Goal: Task Accomplishment & Management: Use online tool/utility

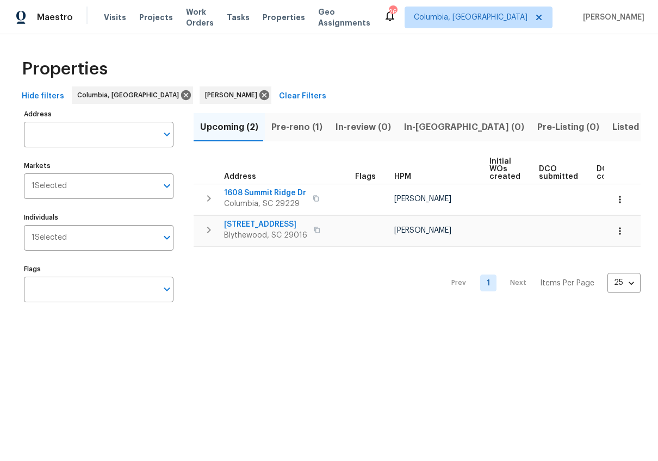
click at [313, 128] on span "Pre-reno (1)" at bounding box center [297, 127] width 51 height 15
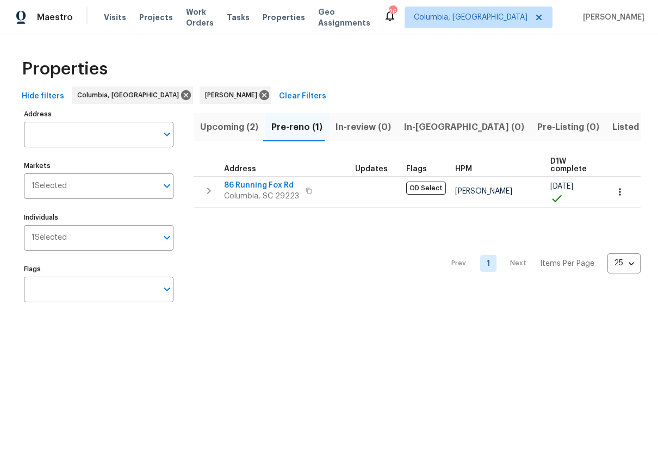
click at [613, 125] on span "Listed (11)" at bounding box center [634, 127] width 43 height 15
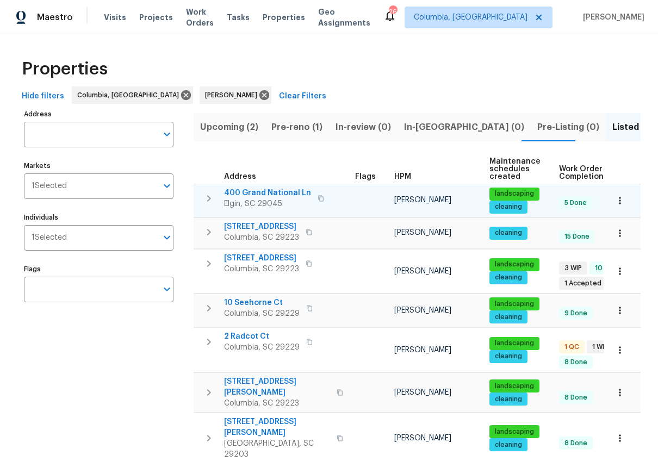
click at [279, 194] on span "400 Grand National Ln" at bounding box center [267, 193] width 87 height 11
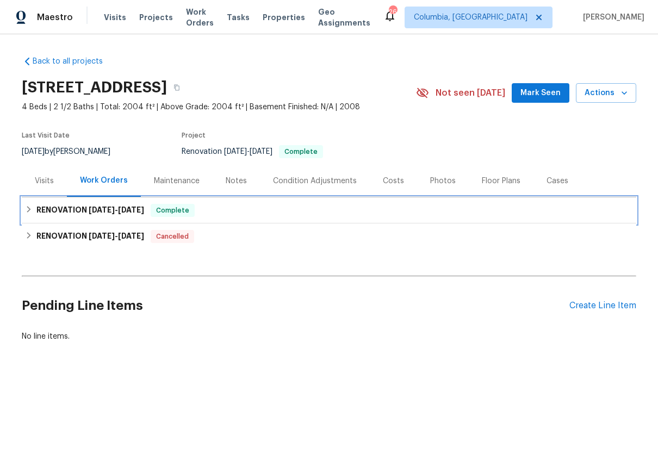
click at [107, 208] on span "7/29/25" at bounding box center [102, 210] width 26 height 8
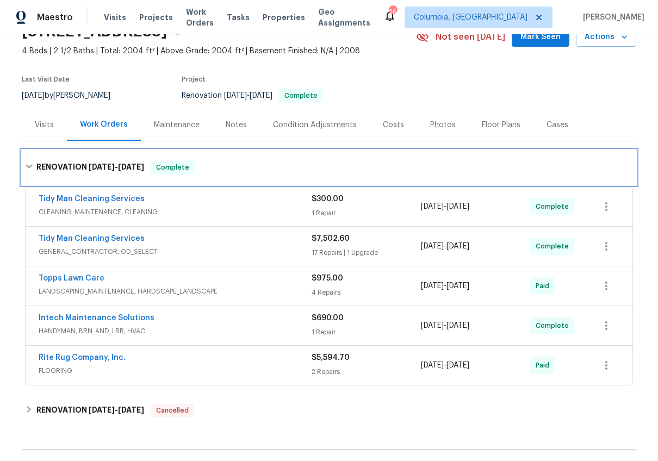
scroll to position [121, 0]
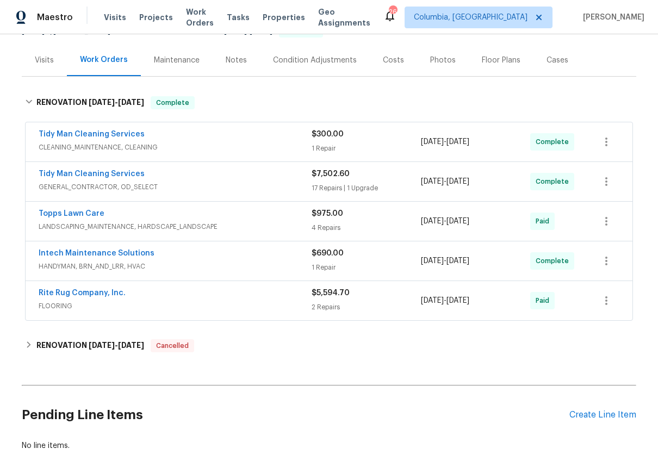
click at [255, 182] on span "GENERAL_CONTRACTOR, OD_SELECT" at bounding box center [175, 187] width 273 height 11
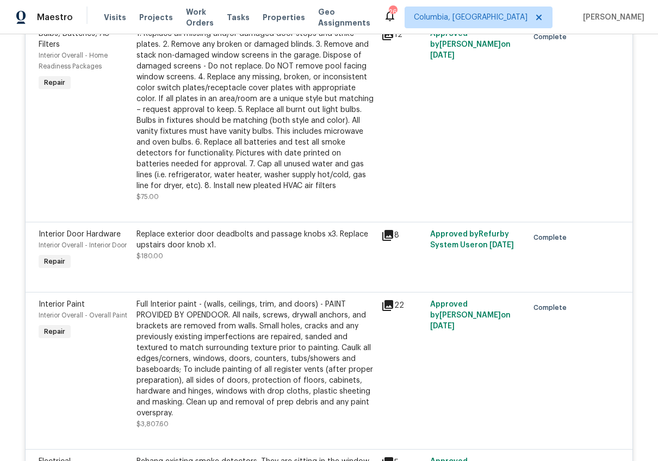
scroll to position [1161, 0]
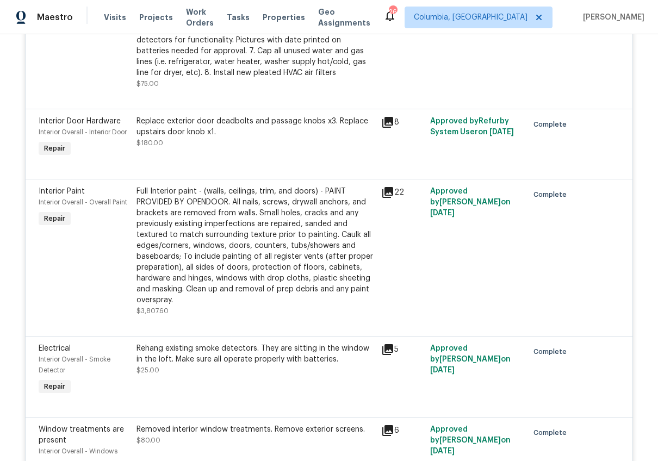
click at [245, 210] on div "Full Interior paint - (walls, ceilings, trim, and doors) - PAINT PROVIDED BY OP…" at bounding box center [256, 246] width 238 height 120
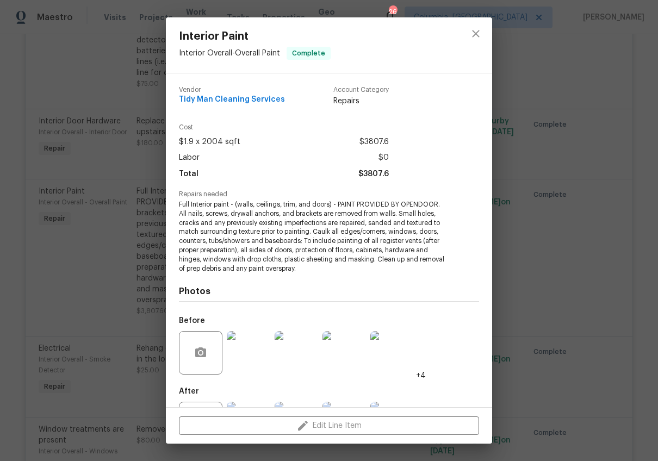
click at [60, 125] on div "Interior Paint Interior Overall - Overall Paint Complete Vendor Tidy Man Cleani…" at bounding box center [329, 230] width 658 height 461
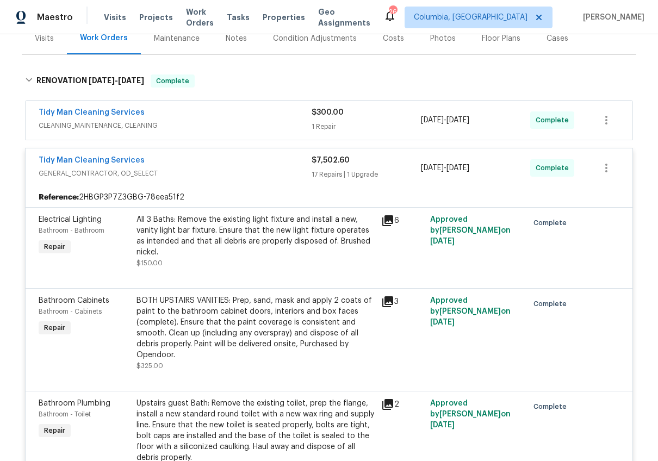
scroll to position [0, 0]
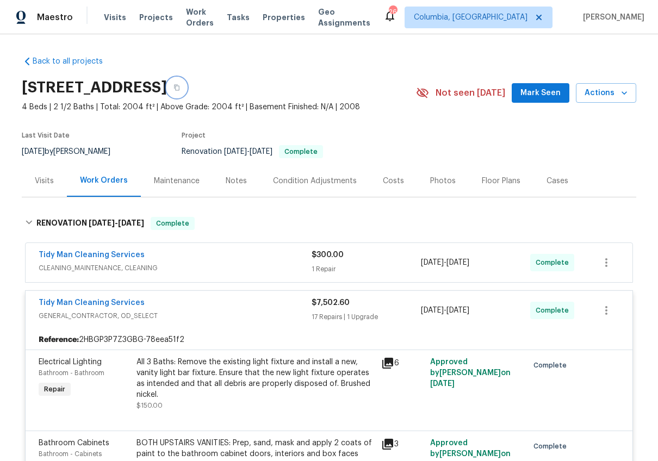
click at [187, 86] on button "button" at bounding box center [177, 88] width 20 height 20
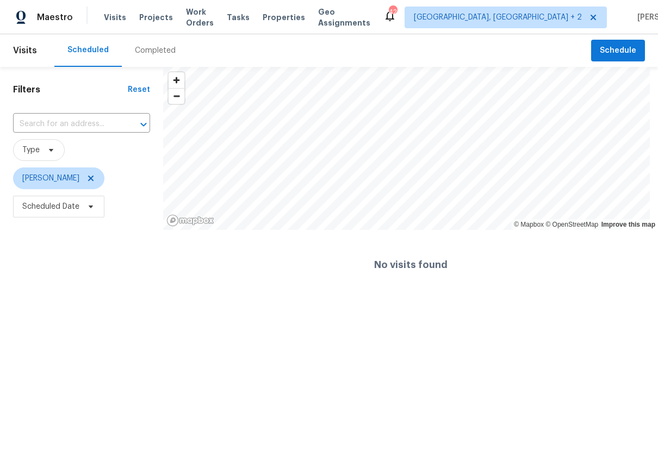
click at [136, 46] on div "Completed" at bounding box center [155, 50] width 41 height 11
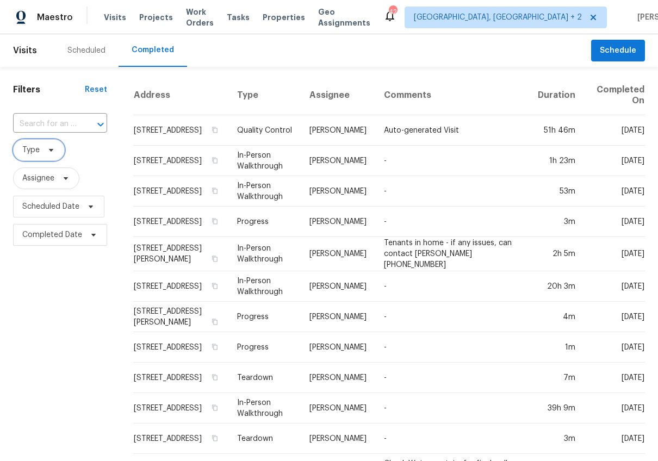
click at [50, 156] on span "Type" at bounding box center [39, 150] width 52 height 22
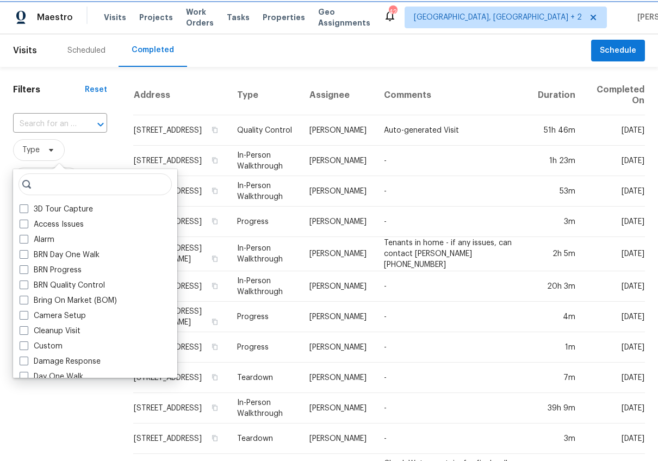
click at [56, 159] on span "Type" at bounding box center [39, 150] width 52 height 22
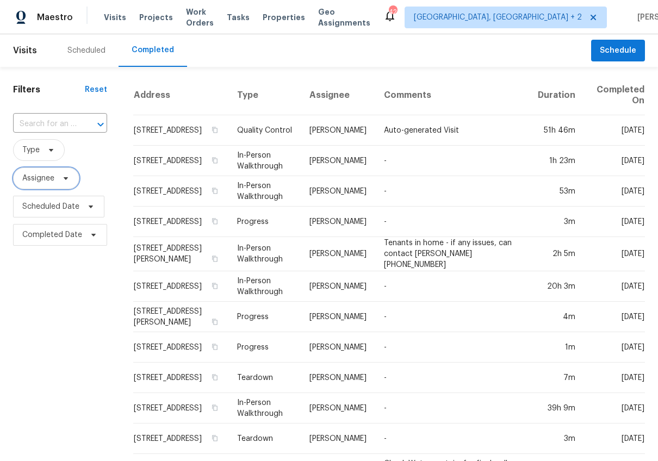
click at [53, 174] on span "Assignee" at bounding box center [38, 178] width 32 height 11
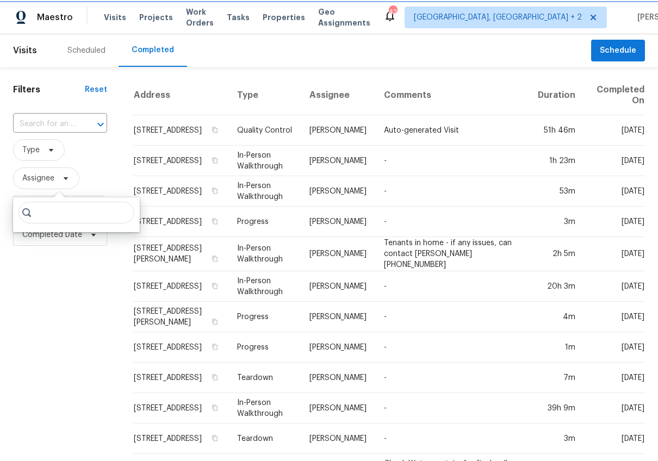
click at [53, 175] on span "Assignee" at bounding box center [38, 178] width 32 height 11
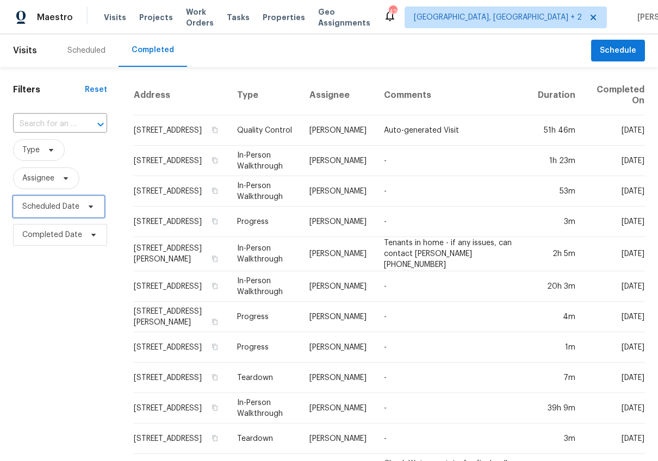
click at [58, 208] on span "Scheduled Date" at bounding box center [50, 206] width 57 height 11
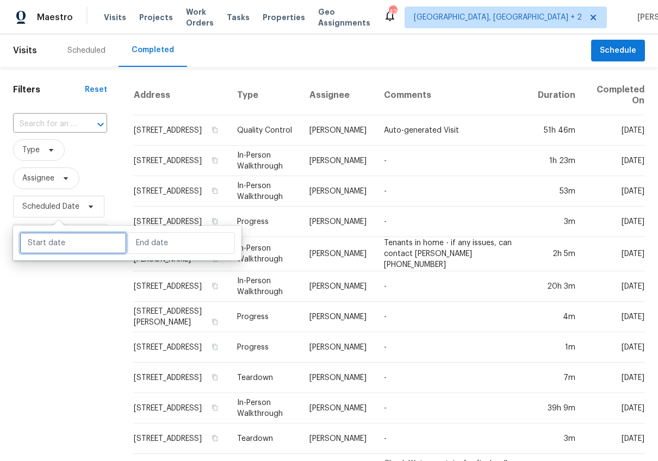
click at [76, 249] on input "text" at bounding box center [73, 243] width 107 height 22
select select "7"
select select "2025"
select select "8"
select select "2025"
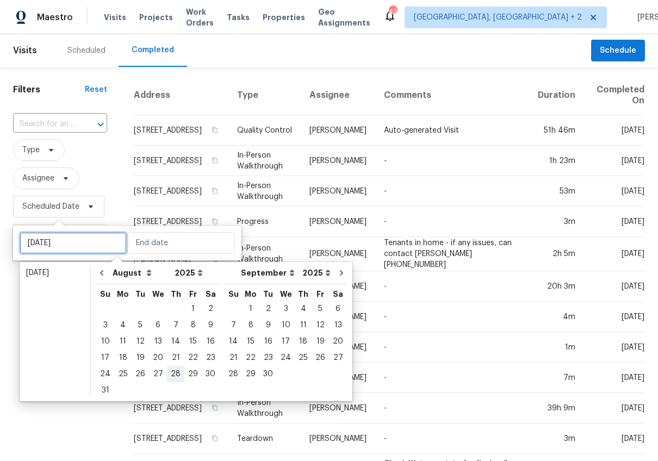
type input "[DATE]"
click at [140, 360] on div "19" at bounding box center [140, 357] width 17 height 15
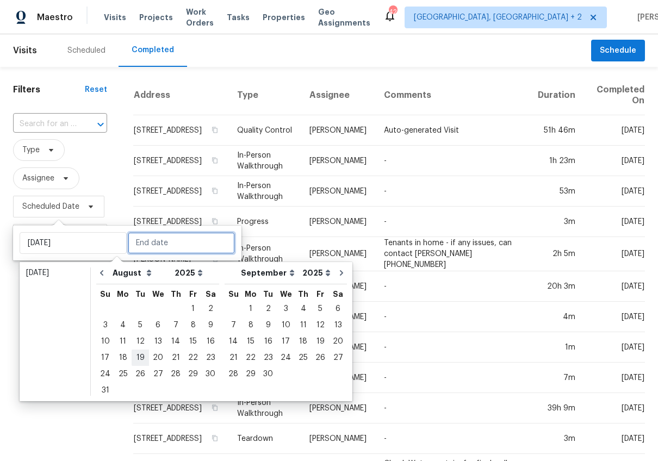
type input "Tue, Aug 19"
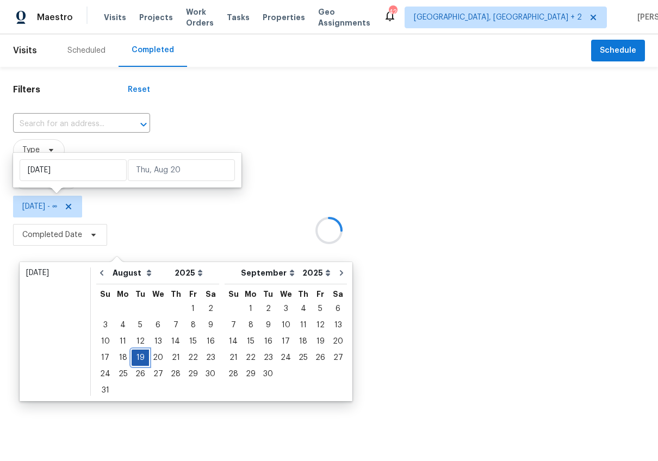
click at [140, 360] on div "19" at bounding box center [140, 357] width 17 height 15
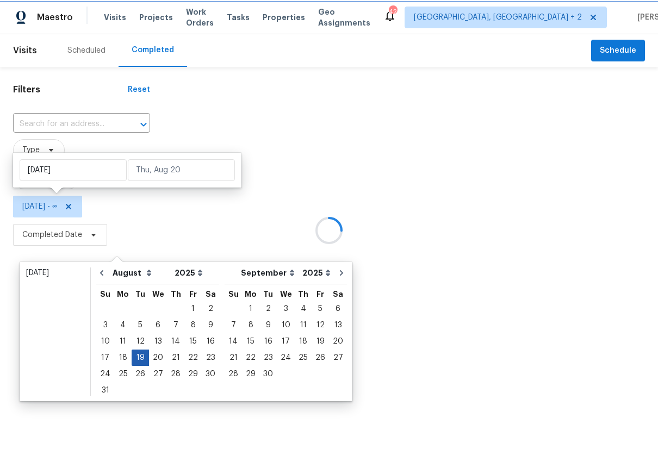
type input "Tue, Aug 19"
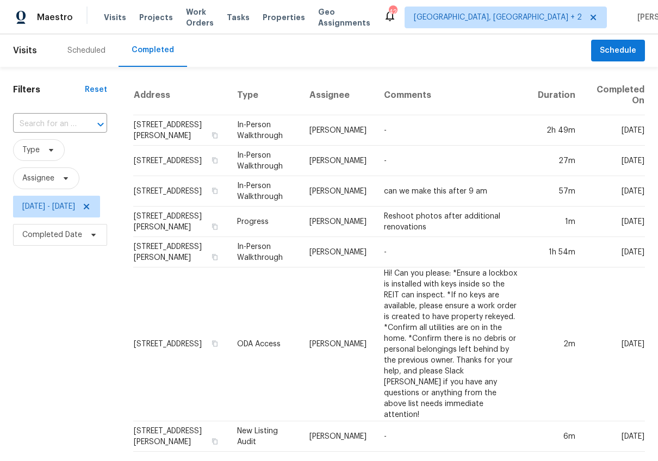
click at [73, 353] on div "Filters Reset ​ Type Assignee Tue, Aug 19 - Tue, Aug 19 Completed Date" at bounding box center [60, 404] width 120 height 674
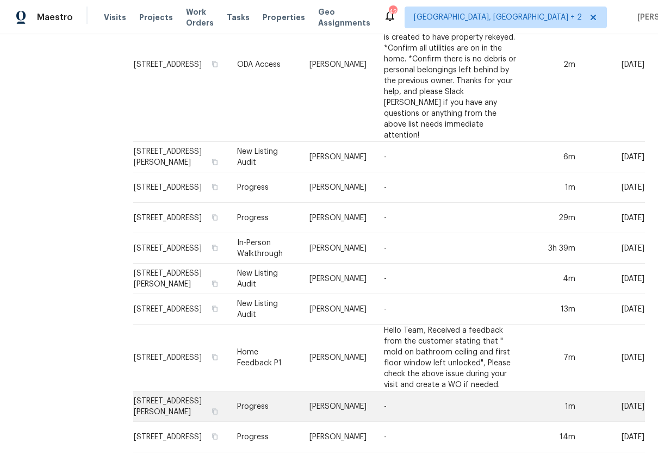
scroll to position [319, 0]
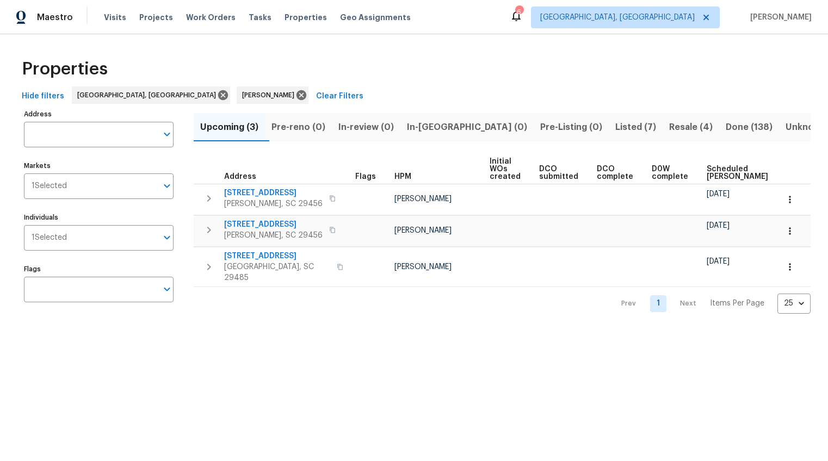
click at [707, 170] on span "Scheduled [PERSON_NAME]" at bounding box center [737, 172] width 61 height 15
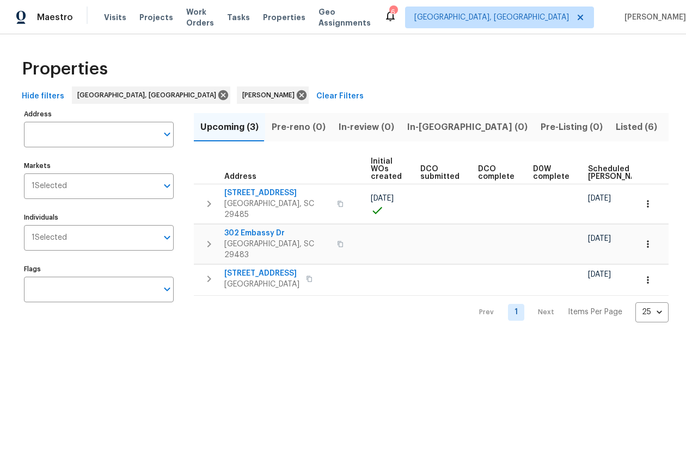
scroll to position [0, 120]
click at [587, 167] on span "Scheduled [PERSON_NAME]" at bounding box center [617, 172] width 61 height 15
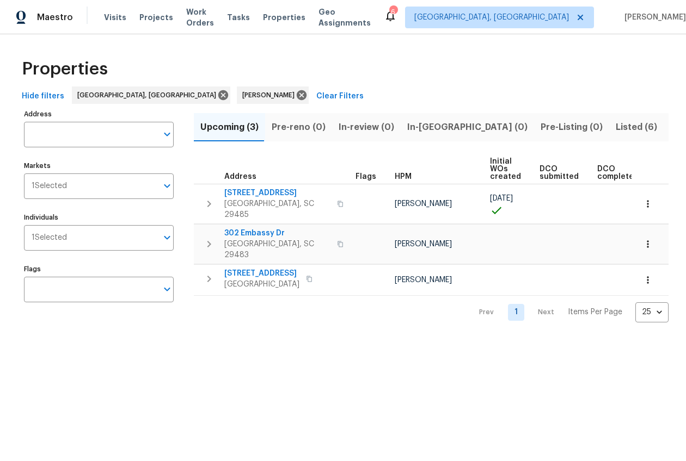
click at [615, 124] on span "Listed (6)" at bounding box center [635, 127] width 41 height 15
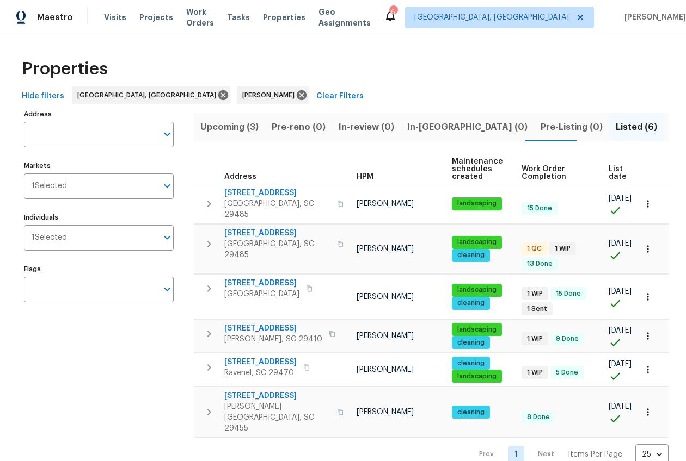
scroll to position [0, 103]
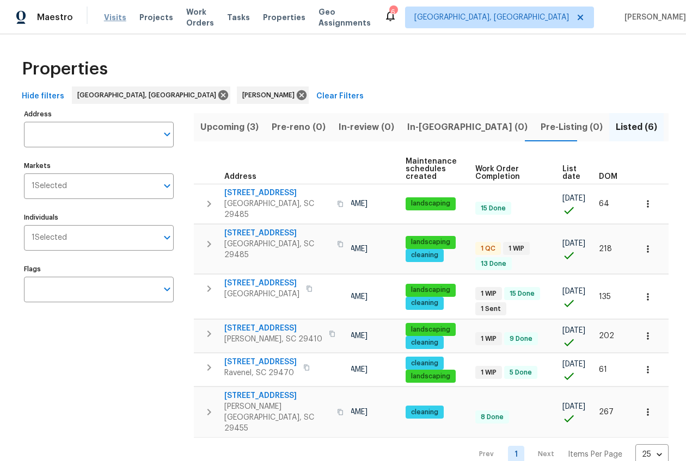
click at [106, 17] on span "Visits" at bounding box center [115, 17] width 22 height 11
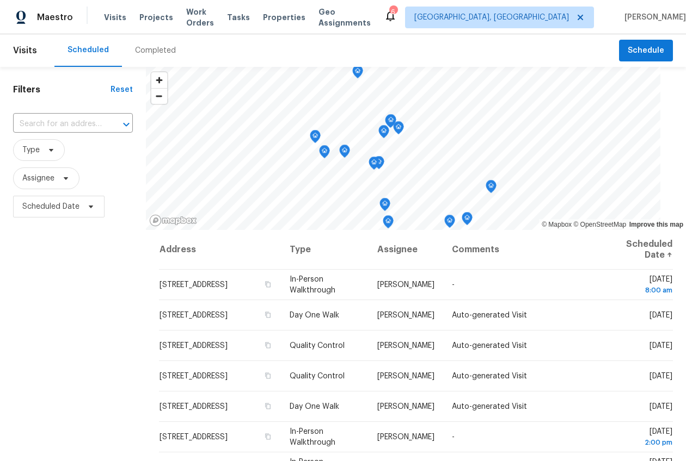
click at [151, 56] on div "Completed" at bounding box center [155, 50] width 67 height 33
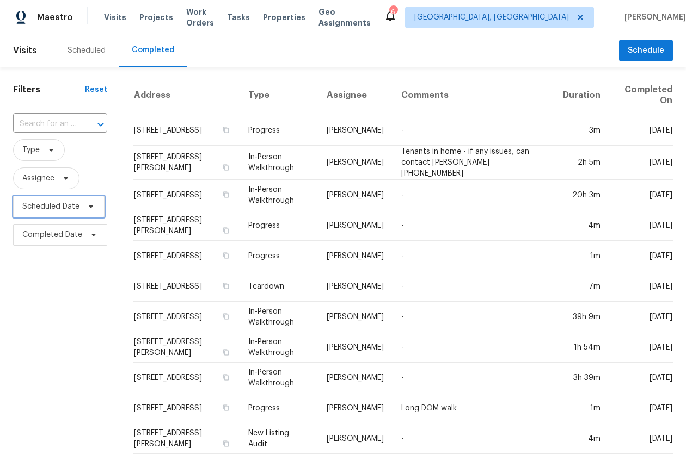
click at [52, 214] on span "Scheduled Date" at bounding box center [58, 207] width 91 height 22
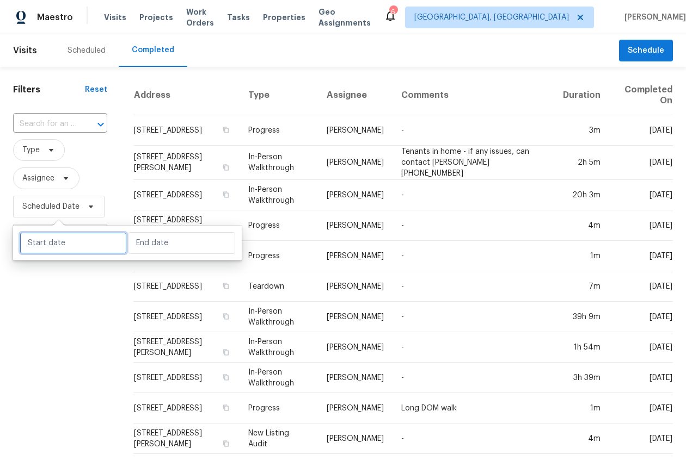
click at [67, 244] on input "text" at bounding box center [73, 243] width 107 height 22
select select "7"
select select "2025"
select select "8"
select select "2025"
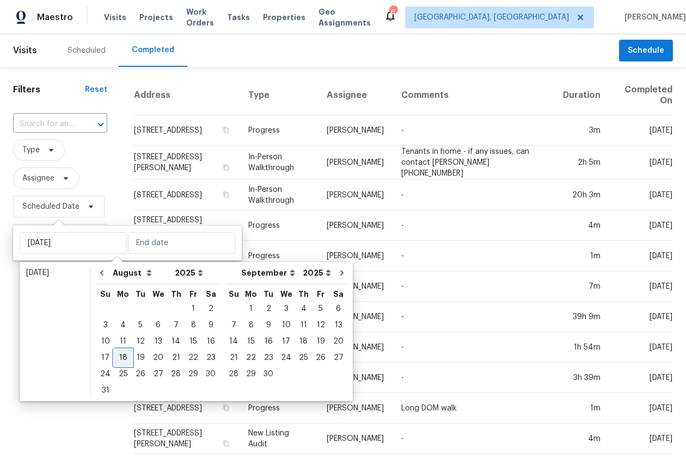
click at [118, 355] on div "18" at bounding box center [122, 357] width 17 height 15
type input "[DATE]"
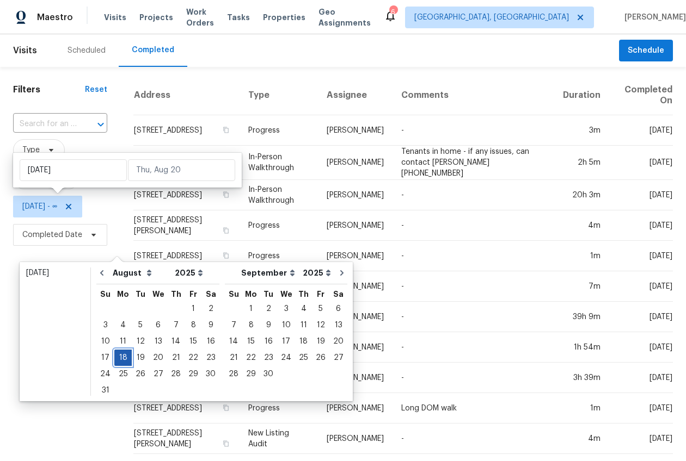
click at [118, 355] on div "18" at bounding box center [122, 357] width 17 height 15
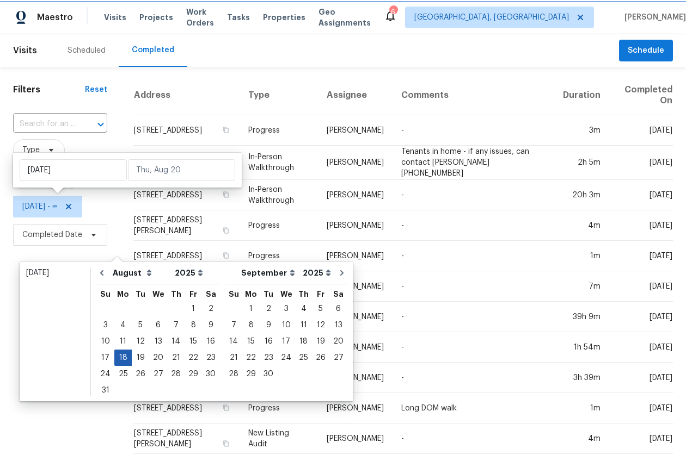
type input "[DATE]"
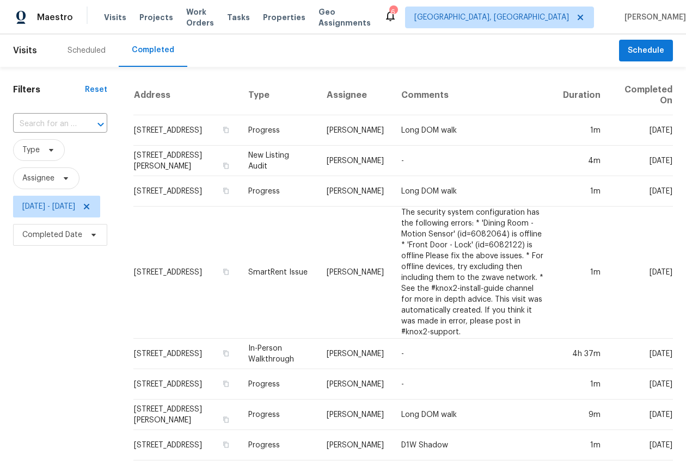
click at [120, 354] on div "Filters Reset ​ Type Assignee Mon, Aug 18 - Mon, Aug 18 Completed Date" at bounding box center [60, 299] width 120 height 464
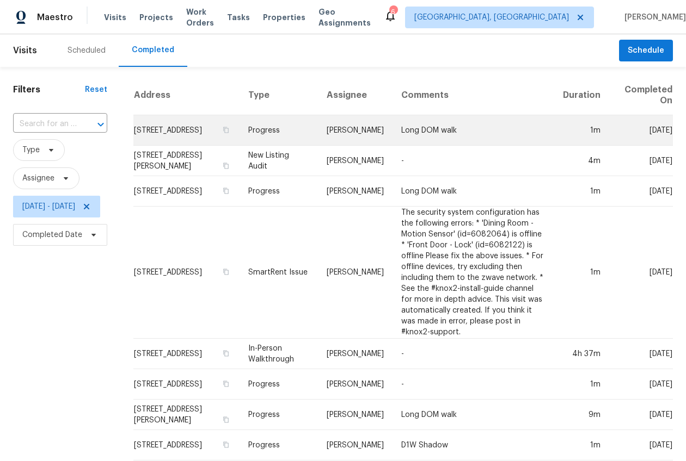
click at [198, 133] on td "110 Manchester Rd, Summerville, SC 29486" at bounding box center [186, 130] width 106 height 30
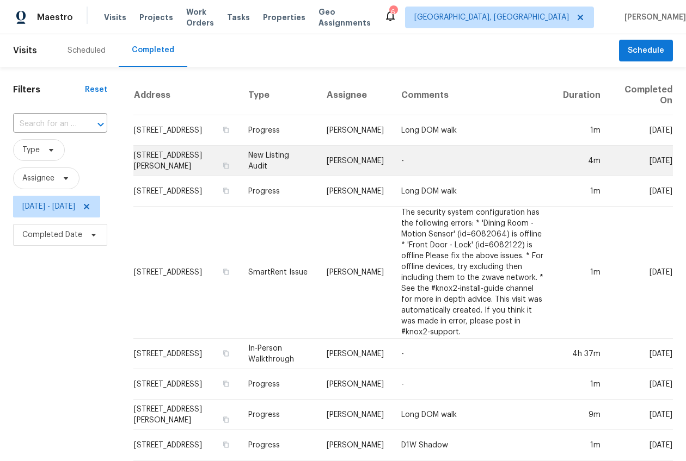
click at [201, 169] on td "112 Jasmine Ln, Goose Creek, SC 29445" at bounding box center [186, 161] width 106 height 30
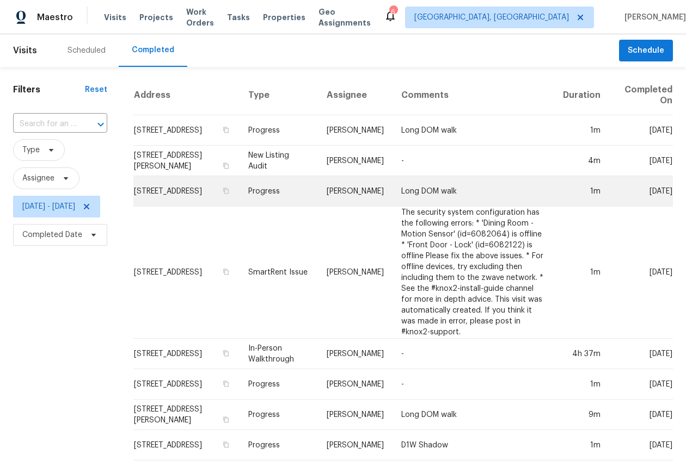
click at [213, 192] on td "7228 Mossy Creek Ln, Hanahan, SC 29410" at bounding box center [186, 191] width 106 height 30
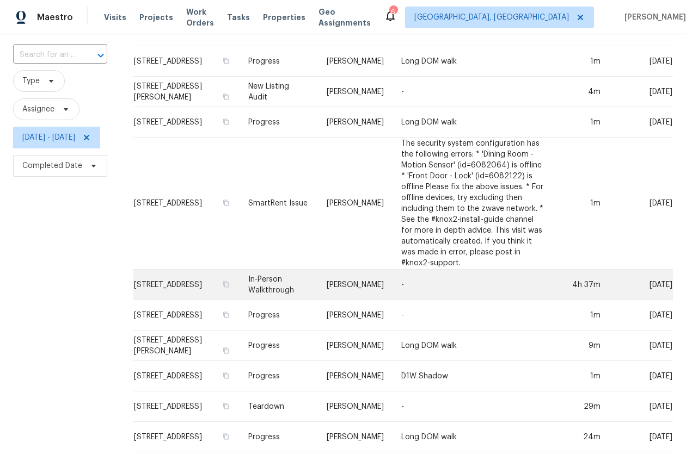
scroll to position [73, 0]
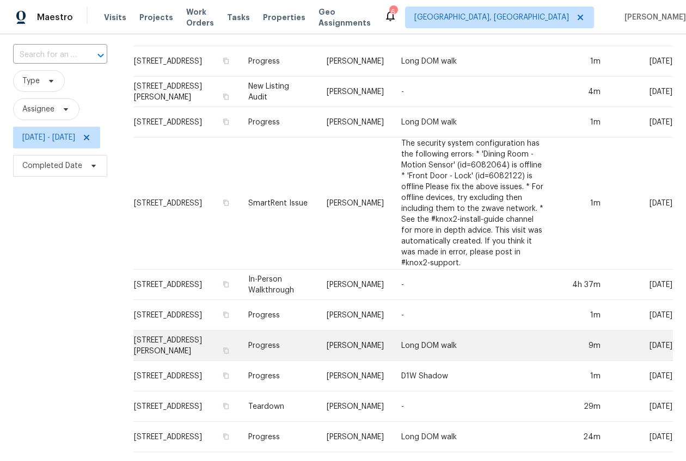
click at [222, 357] on td "136 Winding River Dr, Johns Island, SC 29455" at bounding box center [186, 346] width 106 height 30
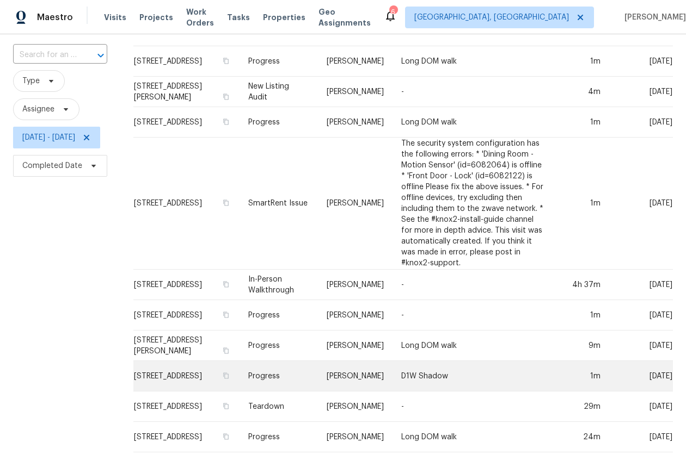
scroll to position [108, 0]
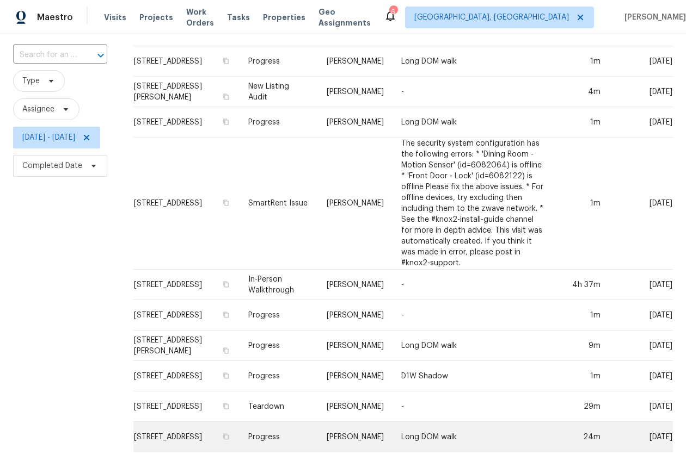
click at [208, 422] on td "[STREET_ADDRESS]" at bounding box center [186, 437] width 106 height 30
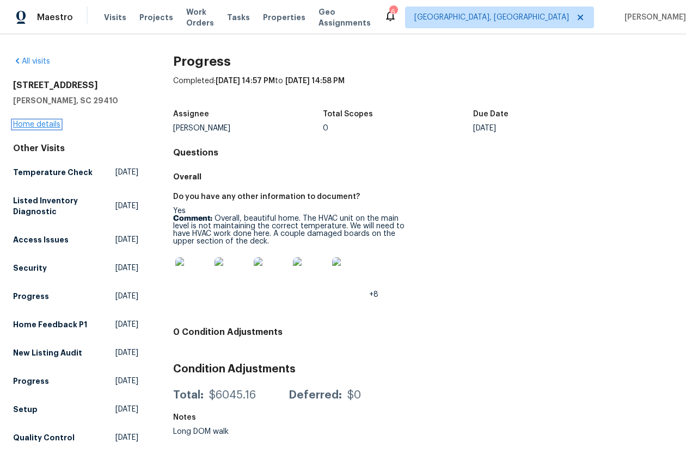
click at [45, 126] on link "Home details" at bounding box center [36, 125] width 47 height 8
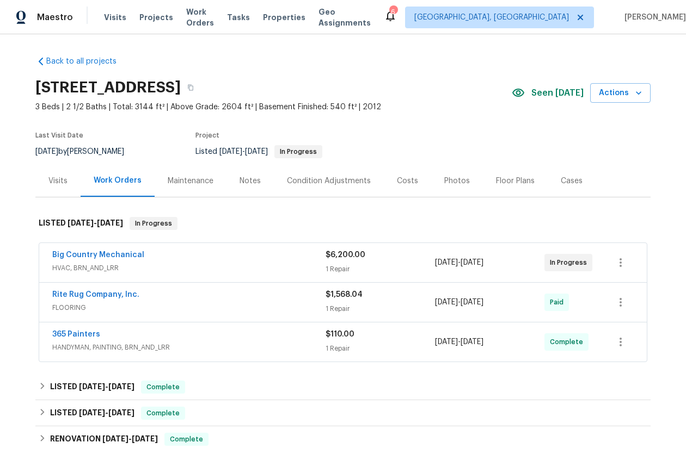
click at [242, 347] on span "HANDYMAN, PAINTING, BRN_AND_LRR" at bounding box center [188, 347] width 273 height 11
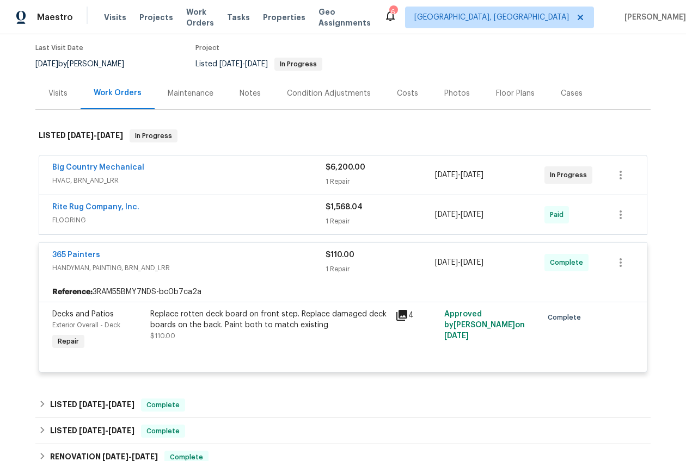
scroll to position [136, 0]
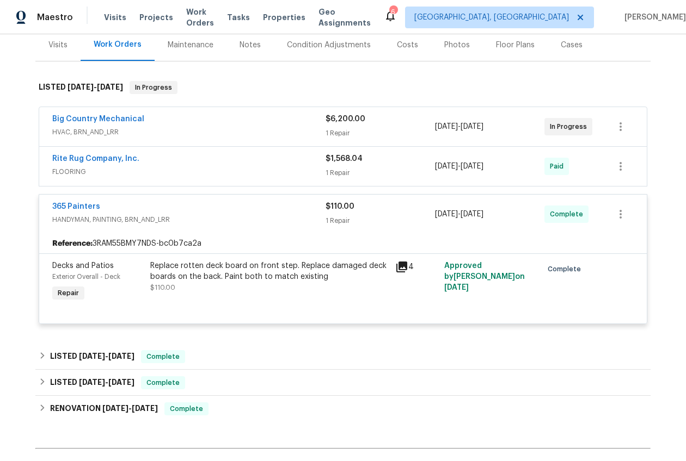
click at [236, 274] on div "Replace rotten deck board on front step. Replace damaged deck boards on the bac…" at bounding box center [269, 272] width 238 height 22
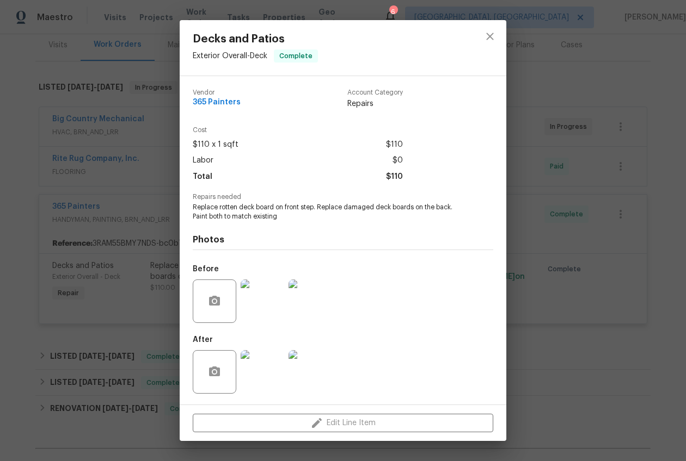
click at [262, 375] on img at bounding box center [263, 372] width 44 height 44
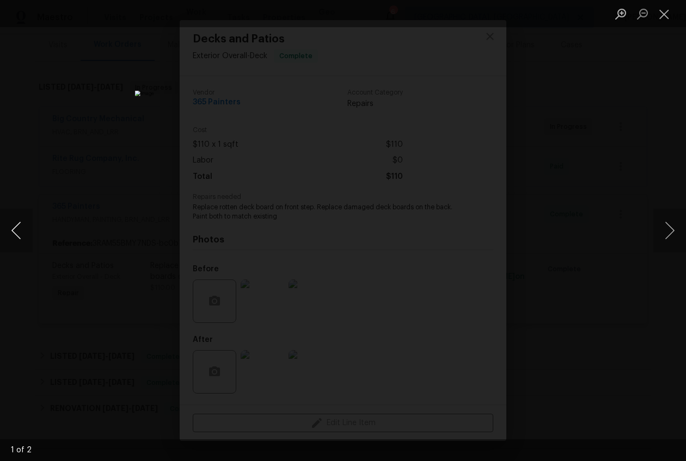
click at [31, 235] on button "Previous image" at bounding box center [16, 231] width 33 height 44
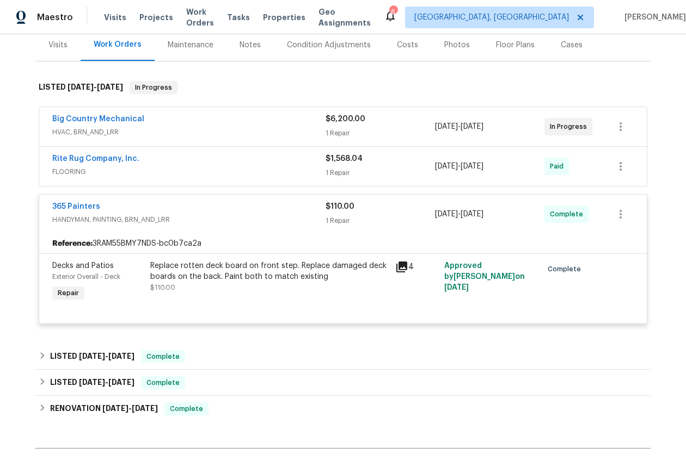
click at [249, 214] on span "HANDYMAN, PAINTING, BRN_AND_LRR" at bounding box center [188, 219] width 273 height 11
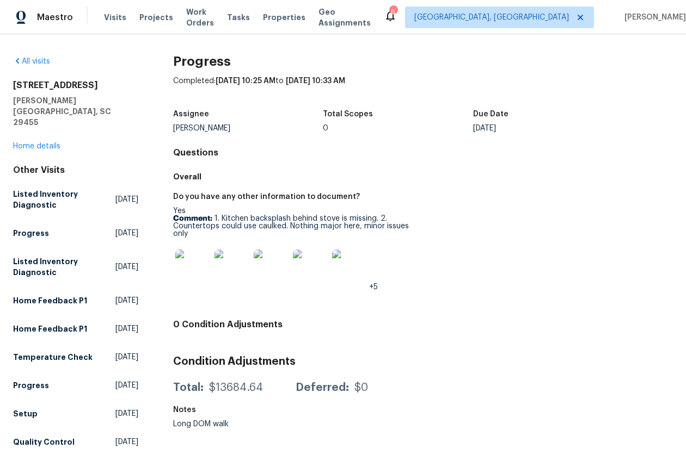
click at [44, 132] on div "All visits [STREET_ADDRESS][PERSON_NAME] Home details Other Visits Listed Inven…" at bounding box center [75, 381] width 125 height 651
click at [44, 143] on link "Home details" at bounding box center [36, 147] width 47 height 8
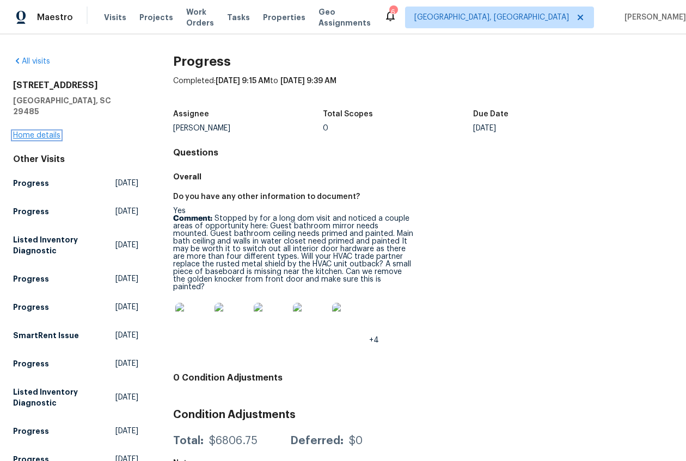
click at [41, 132] on link "Home details" at bounding box center [36, 136] width 47 height 8
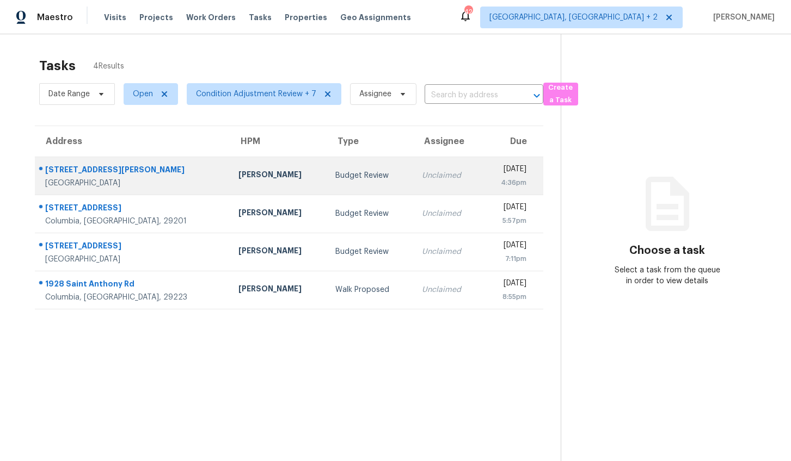
click at [250, 172] on div "[PERSON_NAME]" at bounding box center [278, 176] width 80 height 14
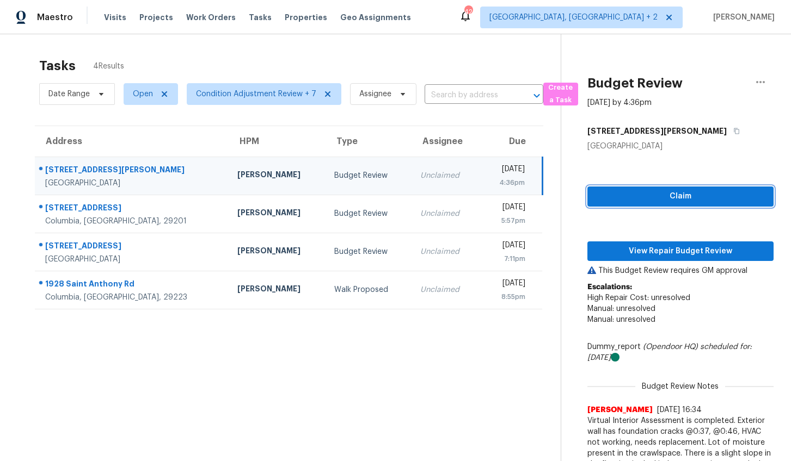
click at [674, 204] on button "Claim" at bounding box center [680, 197] width 186 height 20
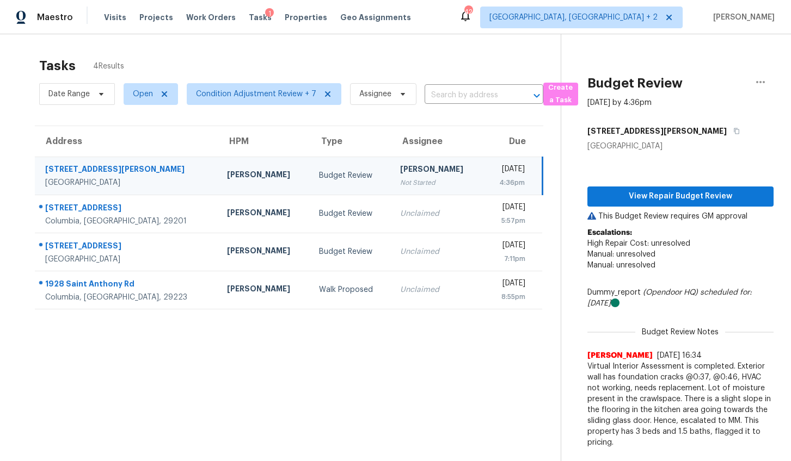
click at [678, 252] on p "Escalations: High Repair Cost: unresolved Manual: unresolved Manual: unresolved" at bounding box center [680, 254] width 186 height 54
click at [666, 194] on span "View Repair Budget Review" at bounding box center [680, 197] width 169 height 14
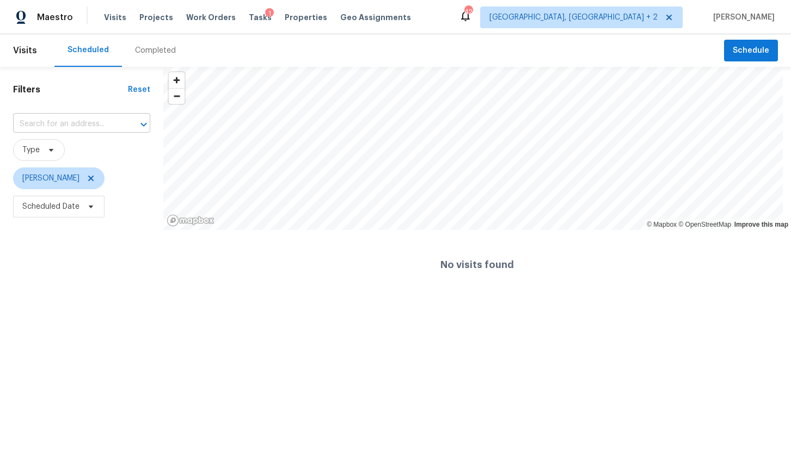
click at [73, 123] on input "text" at bounding box center [66, 124] width 107 height 17
type input "8 how"
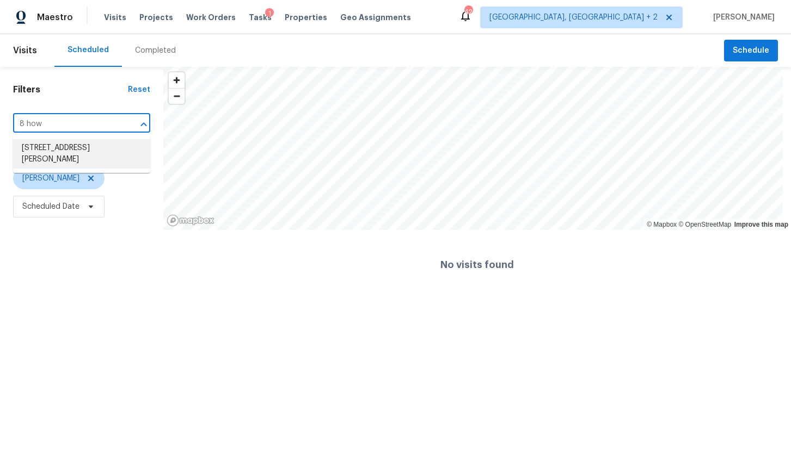
click at [69, 151] on li "[STREET_ADDRESS][PERSON_NAME]" at bounding box center [81, 153] width 137 height 29
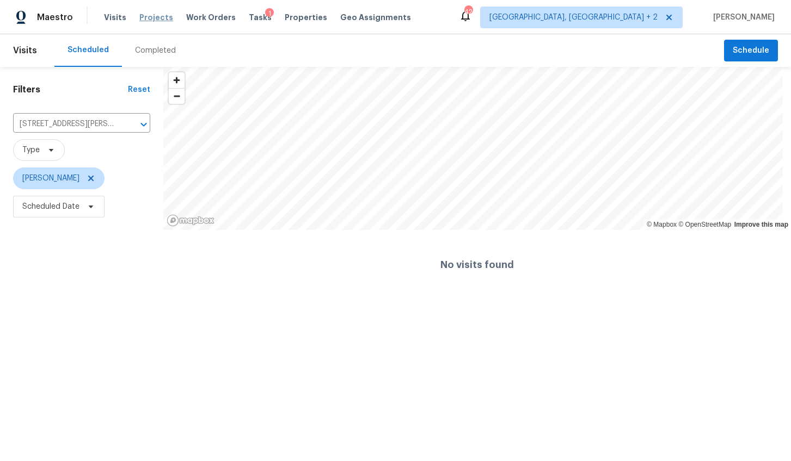
click at [155, 19] on span "Projects" at bounding box center [156, 17] width 34 height 11
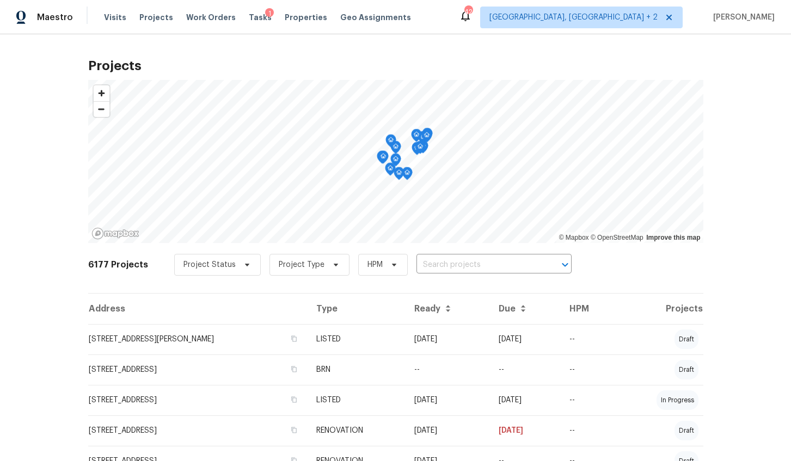
click at [472, 263] on input "text" at bounding box center [478, 265] width 125 height 17
type input "8 [PERSON_NAME]"
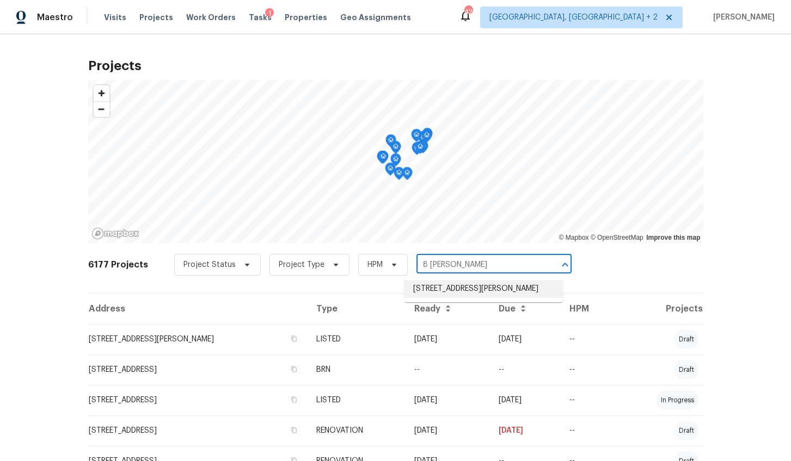
click at [477, 294] on li "[STREET_ADDRESS][PERSON_NAME]" at bounding box center [483, 289] width 158 height 18
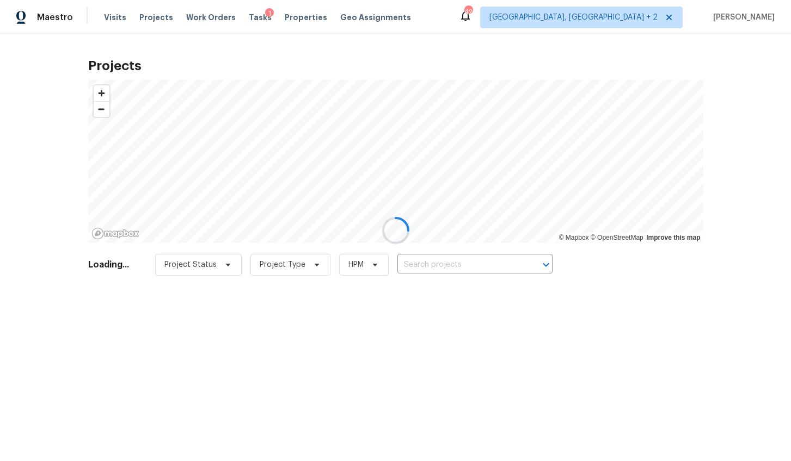
type input "[STREET_ADDRESS][PERSON_NAME]"
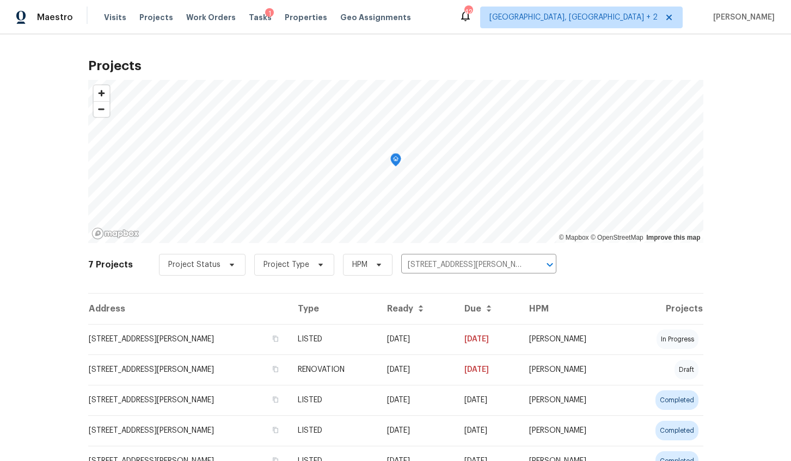
click at [187, 340] on td "[STREET_ADDRESS][PERSON_NAME]" at bounding box center [188, 339] width 201 height 30
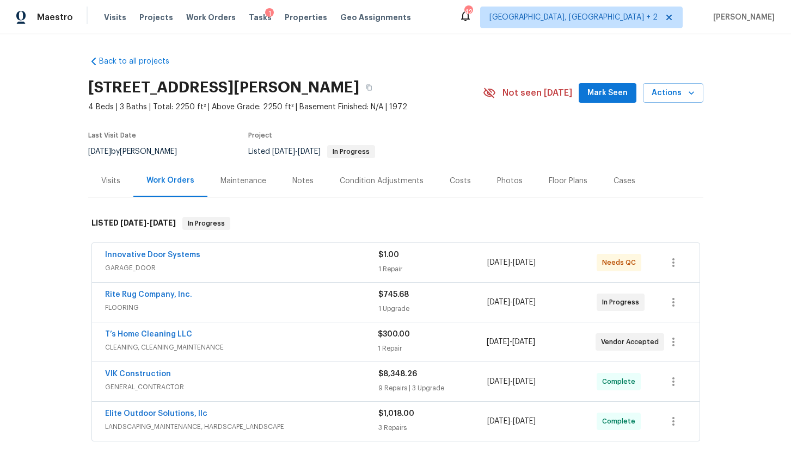
click at [297, 255] on div "Innovative Door Systems" at bounding box center [241, 256] width 273 height 13
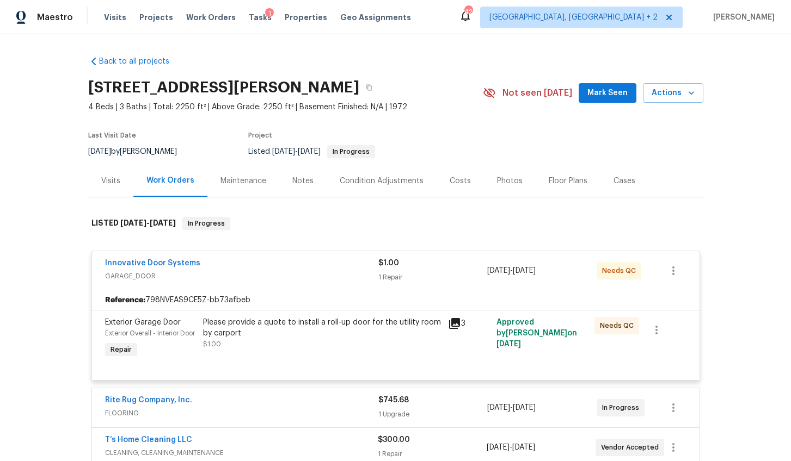
click at [307, 333] on div "Please provide a quote to install a roll-up door for the utility room by carport" at bounding box center [322, 328] width 238 height 22
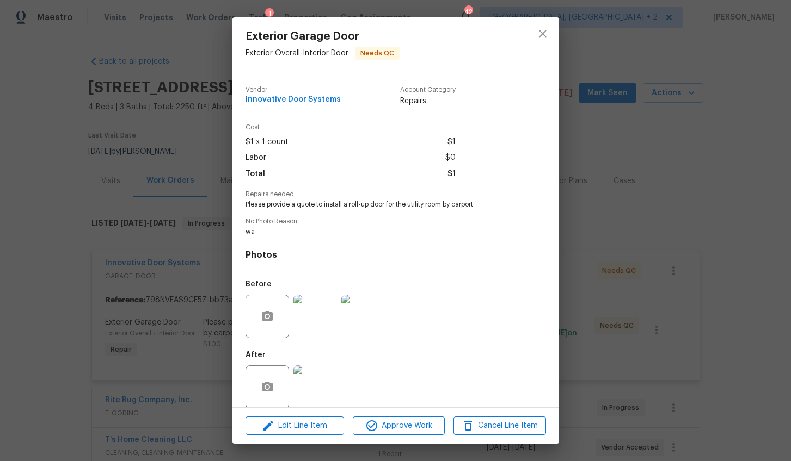
click at [173, 307] on div "Exterior Garage Door Exterior Overall - Interior Door Needs QC Vendor Innovativ…" at bounding box center [395, 230] width 791 height 461
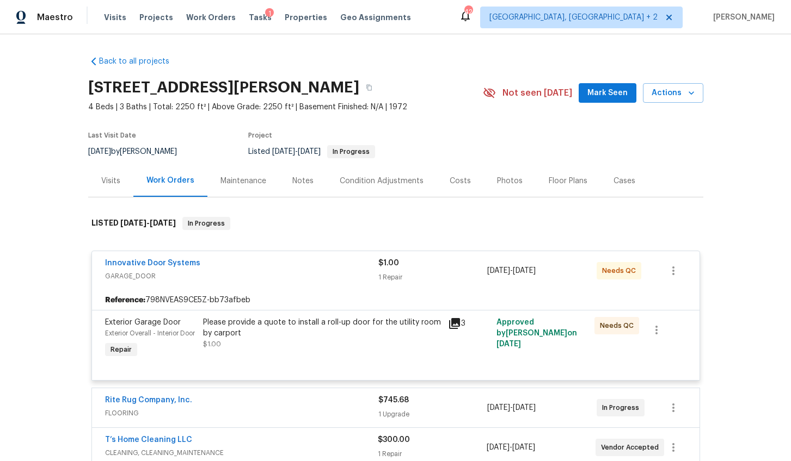
click at [157, 255] on div "Innovative Door Systems GARAGE_DOOR $1.00 1 Repair 8/12/2025 - 8/15/2025 Needs …" at bounding box center [395, 270] width 607 height 39
click at [157, 263] on link "Innovative Door Systems" at bounding box center [152, 264] width 95 height 8
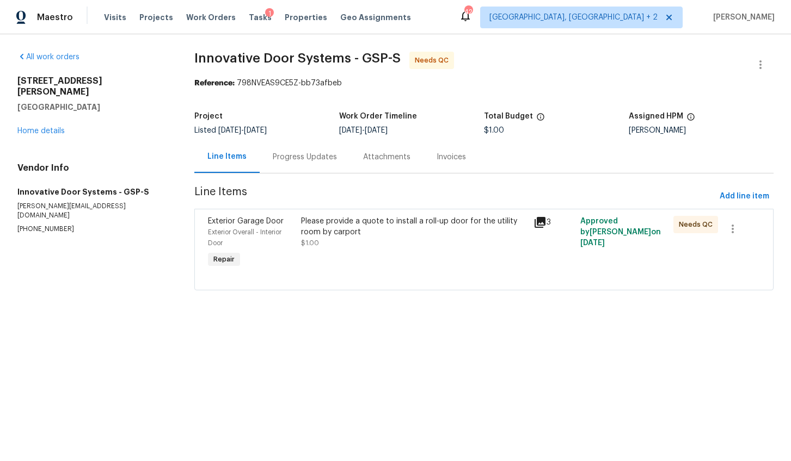
click at [306, 147] on div "Progress Updates" at bounding box center [305, 157] width 90 height 32
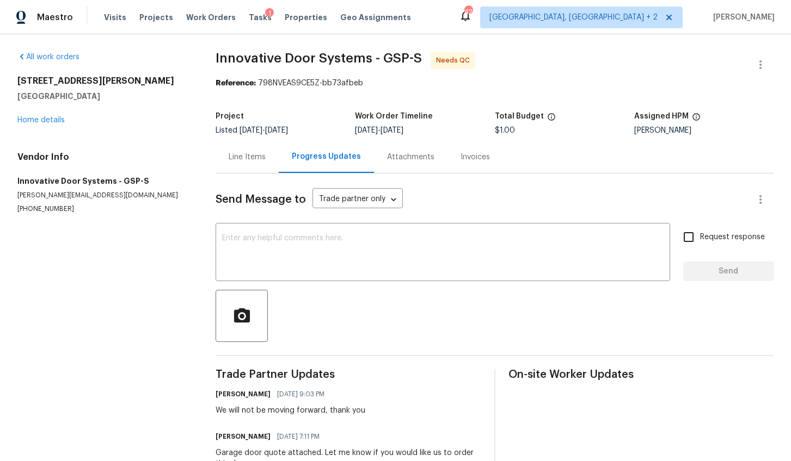
click at [251, 173] on div "Line Items" at bounding box center [246, 157] width 63 height 32
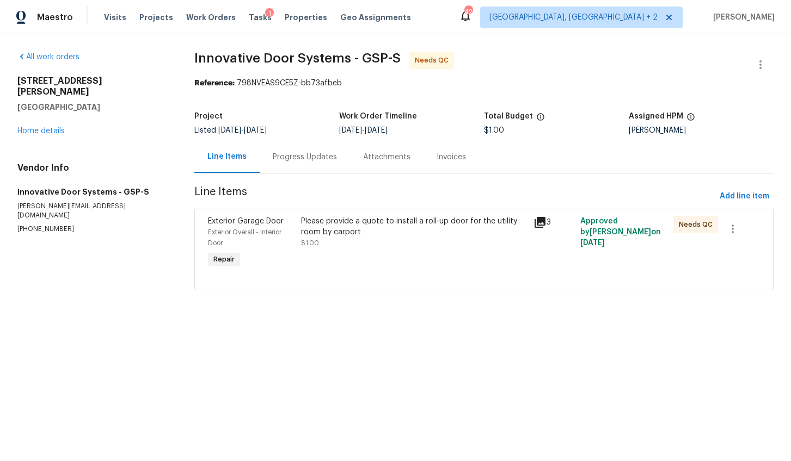
click at [347, 247] on div "Please provide a quote to install a roll-up door for the utility room by carpor…" at bounding box center [414, 232] width 226 height 33
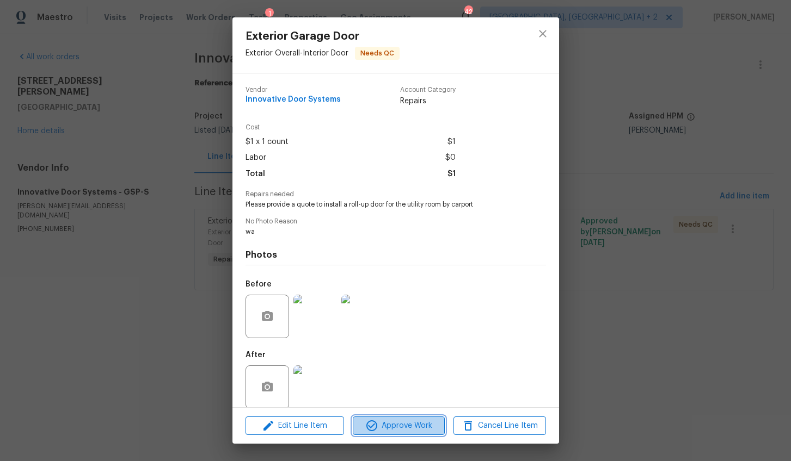
click at [418, 424] on span "Approve Work" at bounding box center [398, 427] width 85 height 14
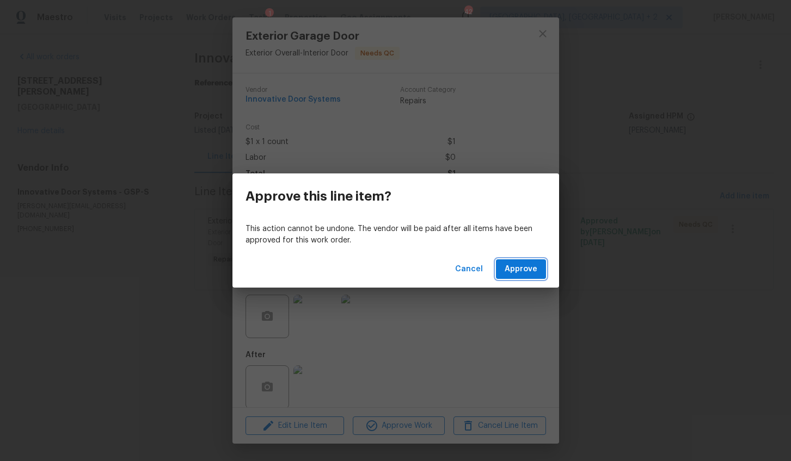
click at [514, 273] on span "Approve" at bounding box center [520, 270] width 33 height 14
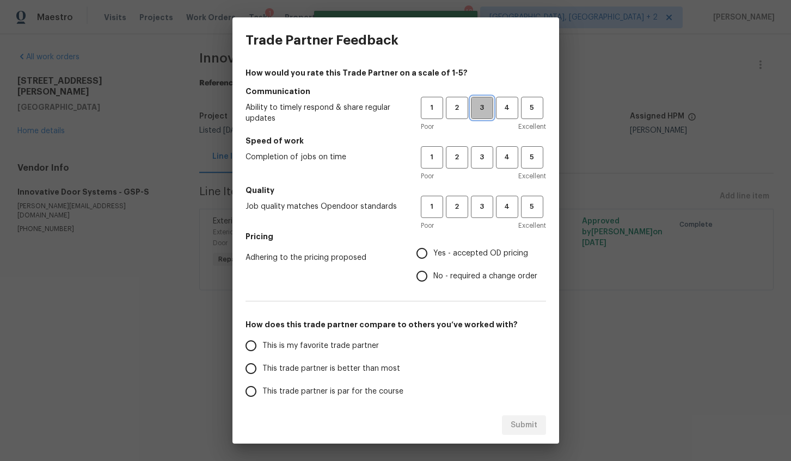
click at [479, 100] on button "3" at bounding box center [482, 108] width 22 height 22
click at [476, 155] on span "3" at bounding box center [482, 157] width 20 height 13
click at [478, 208] on span "3" at bounding box center [482, 207] width 20 height 13
click at [447, 252] on span "Yes - accepted OD pricing" at bounding box center [480, 253] width 95 height 11
click at [433, 252] on input "Yes - accepted OD pricing" at bounding box center [421, 253] width 23 height 23
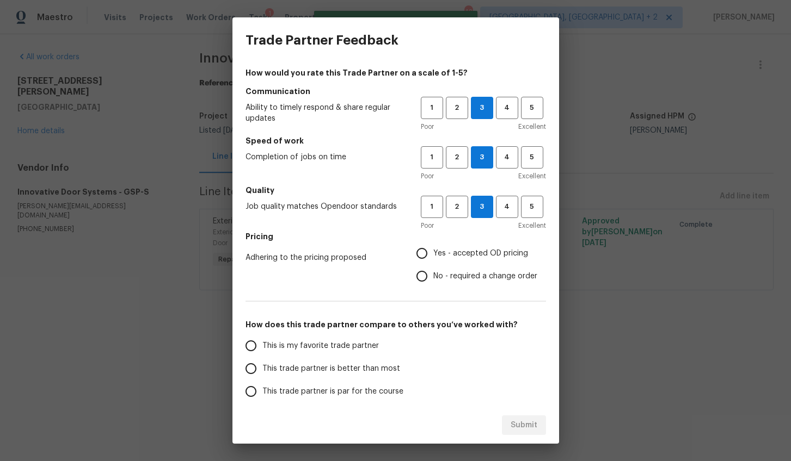
radio input "true"
drag, startPoint x: 310, startPoint y: 367, endPoint x: 342, endPoint y: 368, distance: 32.1
click at [310, 367] on span "This trade partner is better than most" at bounding box center [331, 368] width 138 height 11
click at [262, 367] on input "This trade partner is better than most" at bounding box center [250, 369] width 23 height 23
click at [541, 423] on button "Submit" at bounding box center [524, 426] width 44 height 20
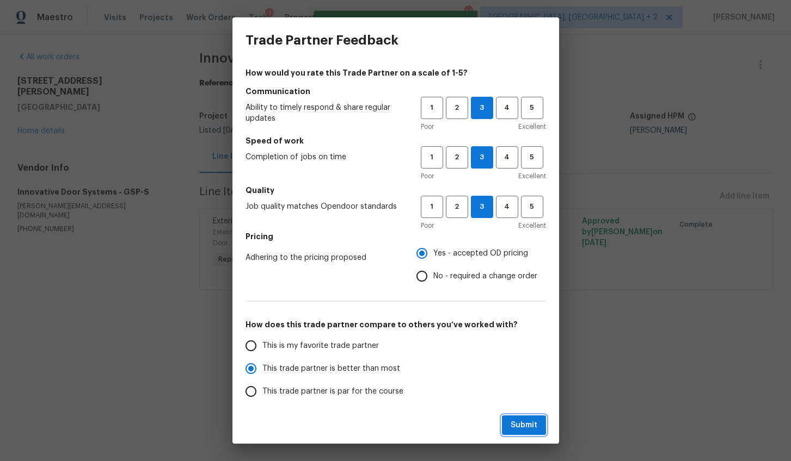
radio input "true"
radio input "false"
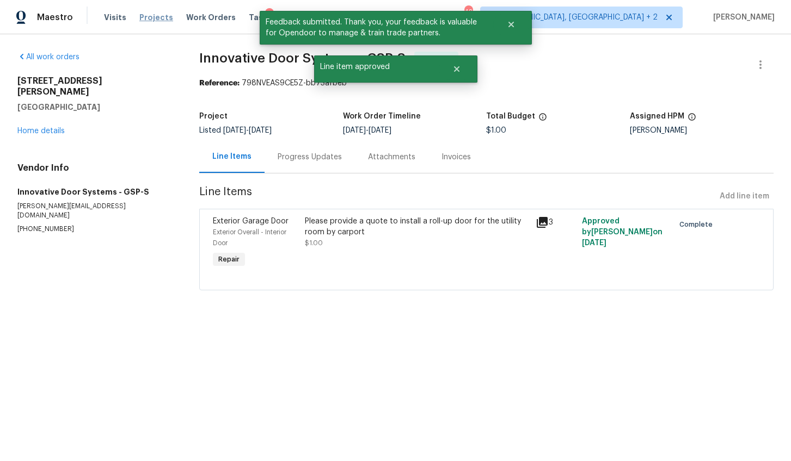
click at [156, 17] on span "Projects" at bounding box center [156, 17] width 34 height 11
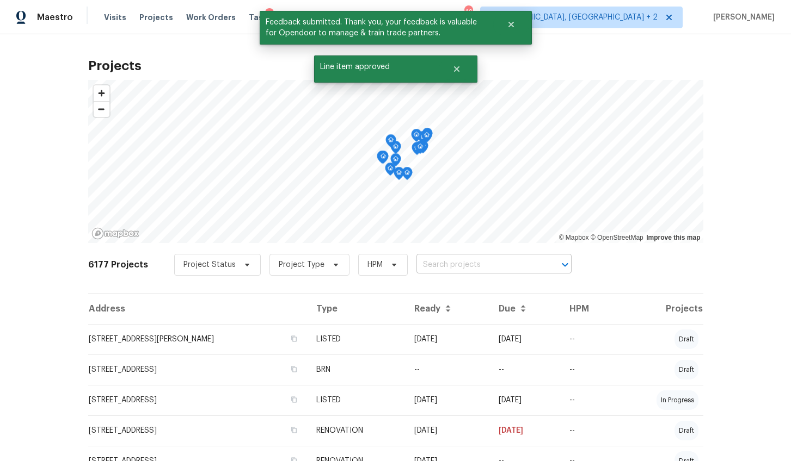
click at [463, 268] on input "text" at bounding box center [478, 265] width 125 height 17
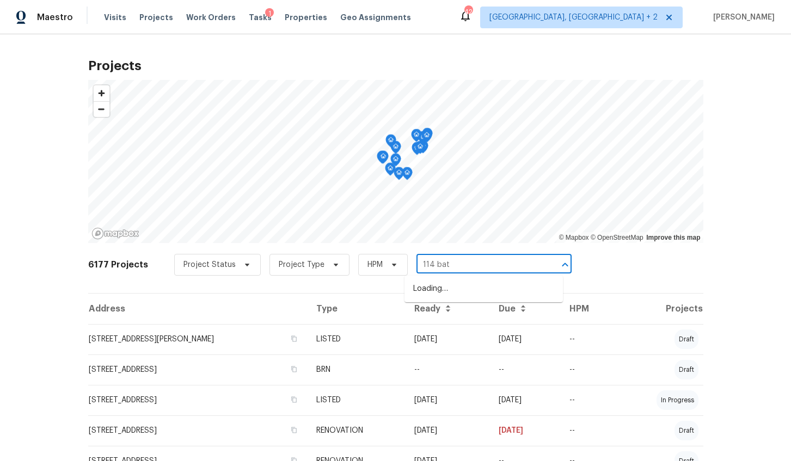
type input "114 bath"
click at [516, 291] on li "114 Bathurst Ln, Simpsonville, SC 29681" at bounding box center [483, 289] width 158 height 18
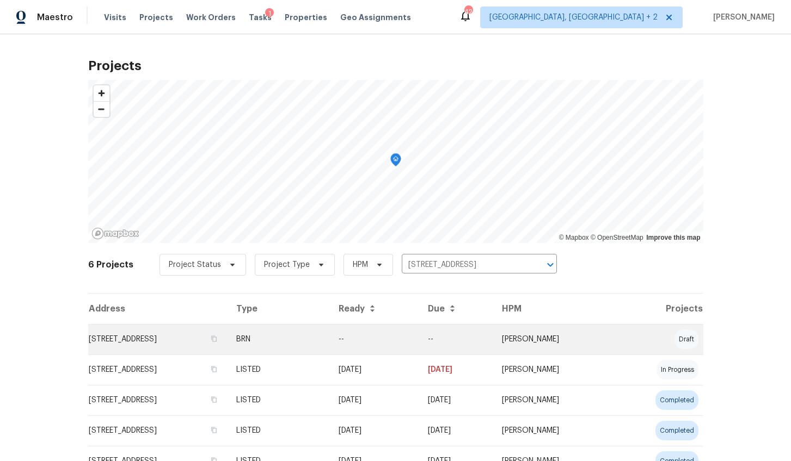
click at [202, 336] on td "114 Bathurst Ln, Simpsonville, SC 29681" at bounding box center [157, 339] width 139 height 30
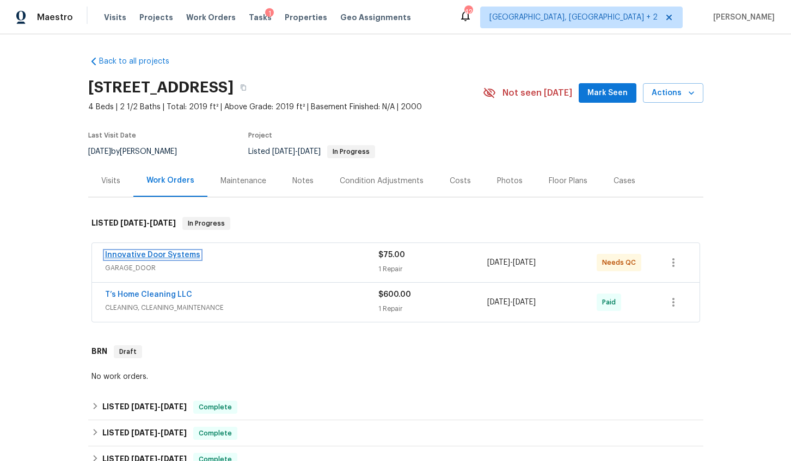
click at [180, 257] on link "Innovative Door Systems" at bounding box center [152, 255] width 95 height 8
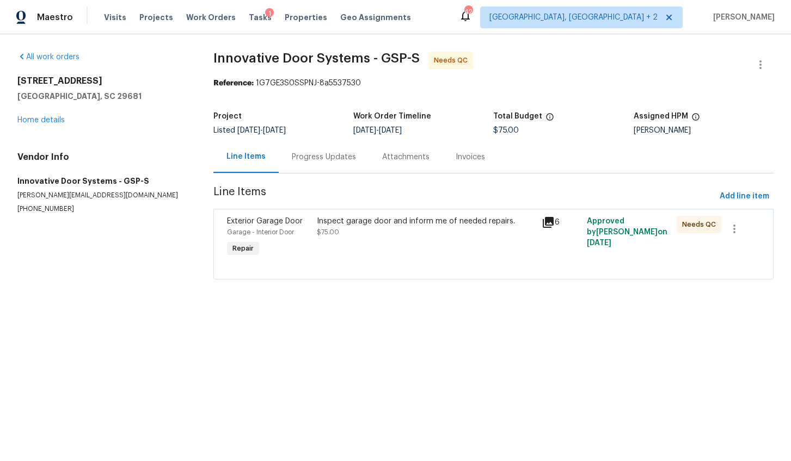
click at [315, 159] on div "Progress Updates" at bounding box center [324, 157] width 64 height 11
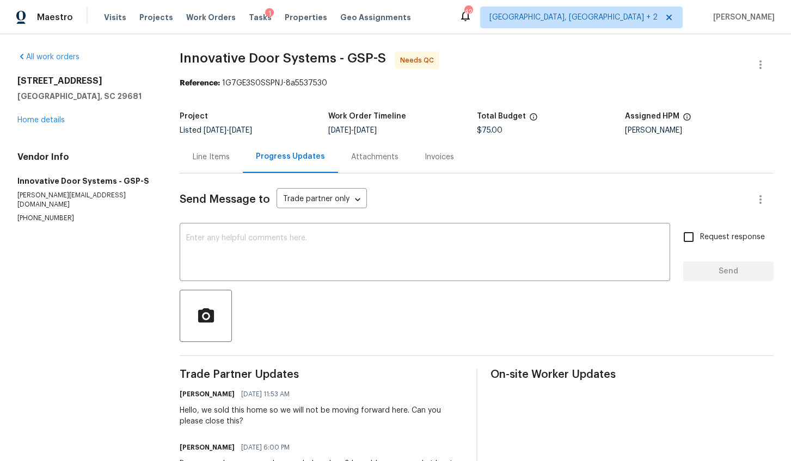
click at [225, 157] on div "Line Items" at bounding box center [211, 157] width 37 height 11
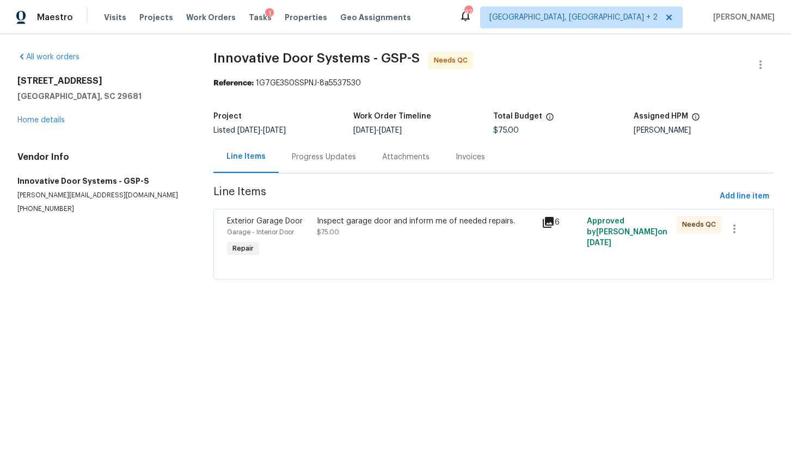
click at [320, 244] on div "Inspect garage door and inform me of needed repairs. $75.00" at bounding box center [425, 238] width 225 height 50
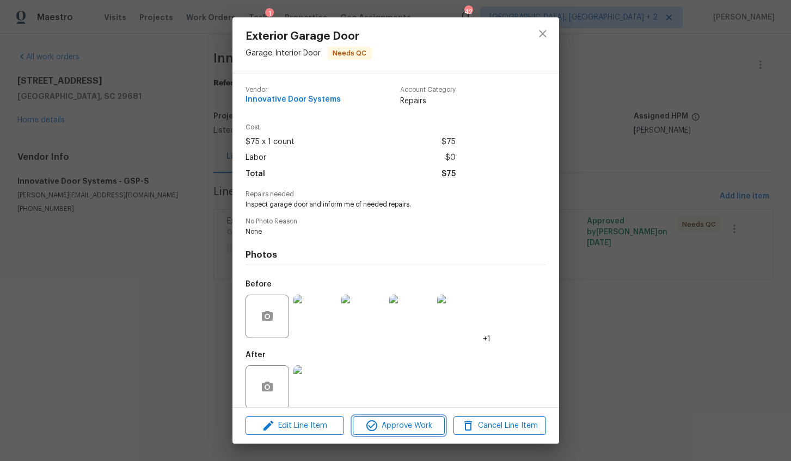
click at [422, 424] on span "Approve Work" at bounding box center [398, 427] width 85 height 14
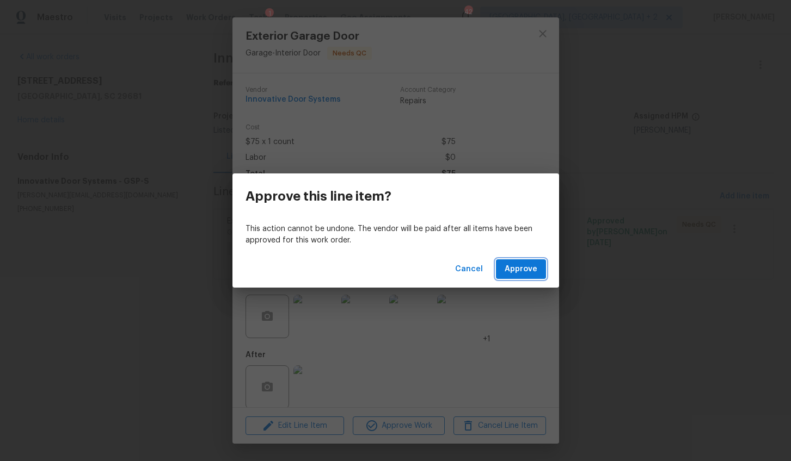
click at [529, 268] on span "Approve" at bounding box center [520, 270] width 33 height 14
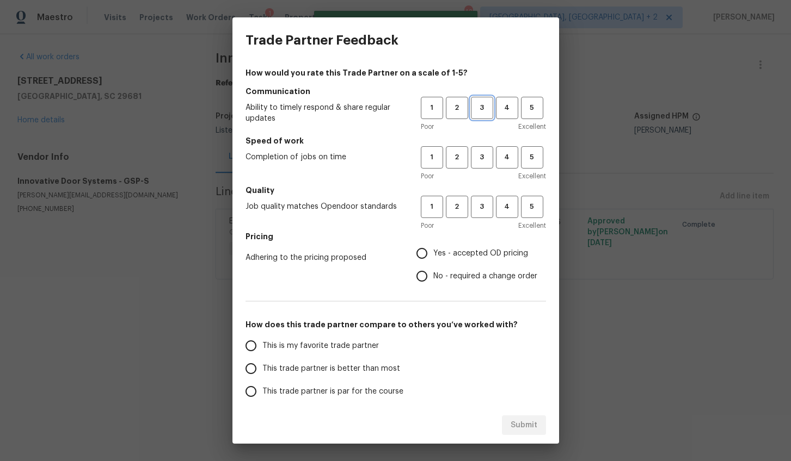
click at [483, 114] on button "3" at bounding box center [482, 108] width 22 height 22
drag, startPoint x: 475, startPoint y: 157, endPoint x: 475, endPoint y: 181, distance: 23.4
click at [475, 158] on span "3" at bounding box center [482, 157] width 20 height 13
click at [472, 210] on span "3" at bounding box center [482, 207] width 20 height 13
click at [466, 260] on label "Yes - accepted OD pricing" at bounding box center [473, 253] width 127 height 23
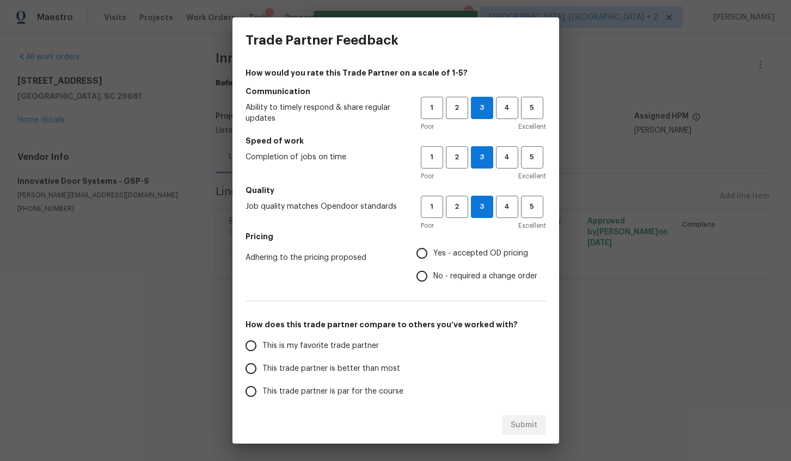
click at [433, 260] on input "Yes - accepted OD pricing" at bounding box center [421, 253] width 23 height 23
radio input "true"
click at [359, 362] on label "This trade partner is better than most" at bounding box center [325, 369] width 172 height 23
click at [262, 362] on input "This trade partner is better than most" at bounding box center [250, 369] width 23 height 23
click at [516, 421] on span "Submit" at bounding box center [523, 426] width 27 height 14
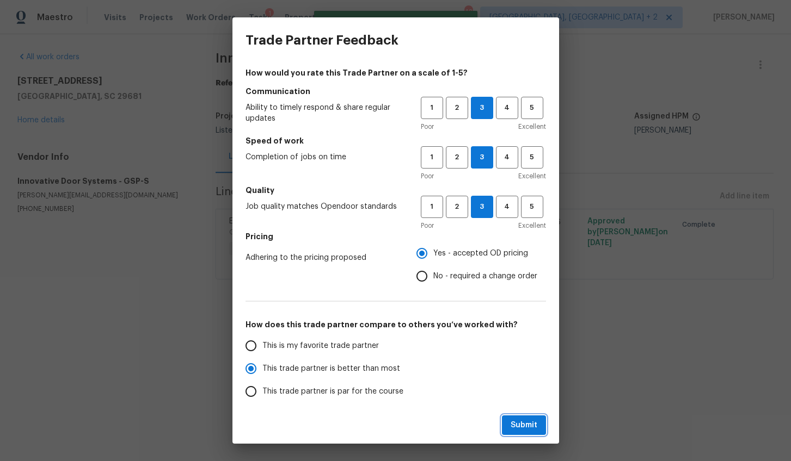
radio input "true"
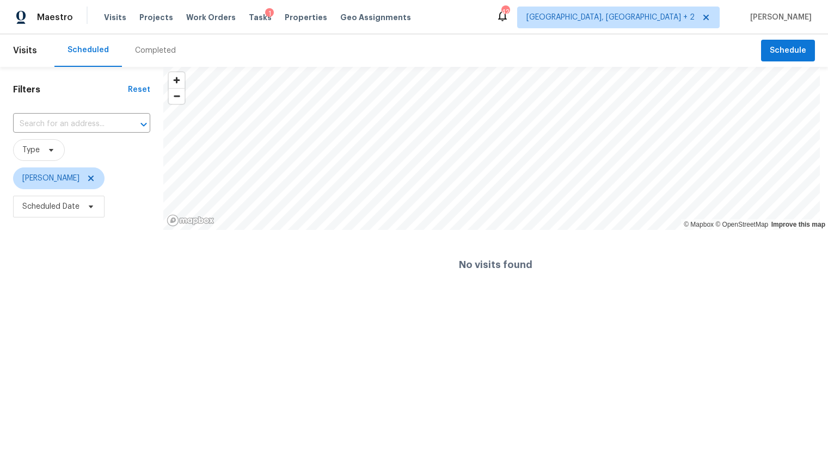
click at [139, 47] on div "Completed" at bounding box center [155, 50] width 41 height 11
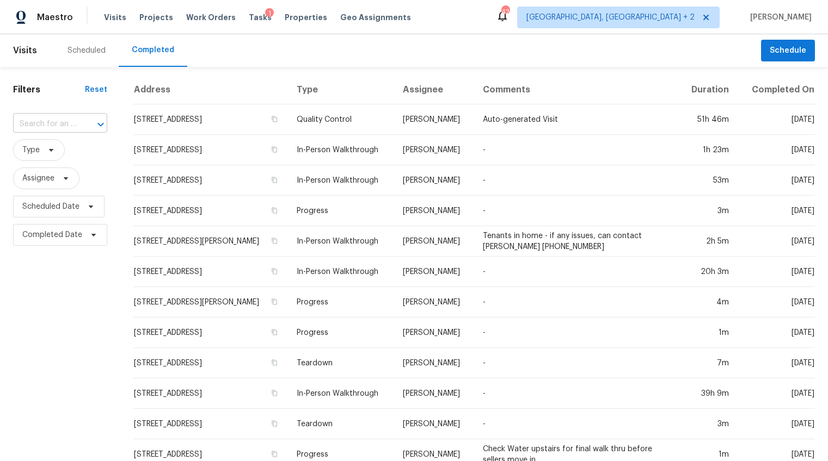
click at [60, 127] on input "text" at bounding box center [45, 124] width 64 height 17
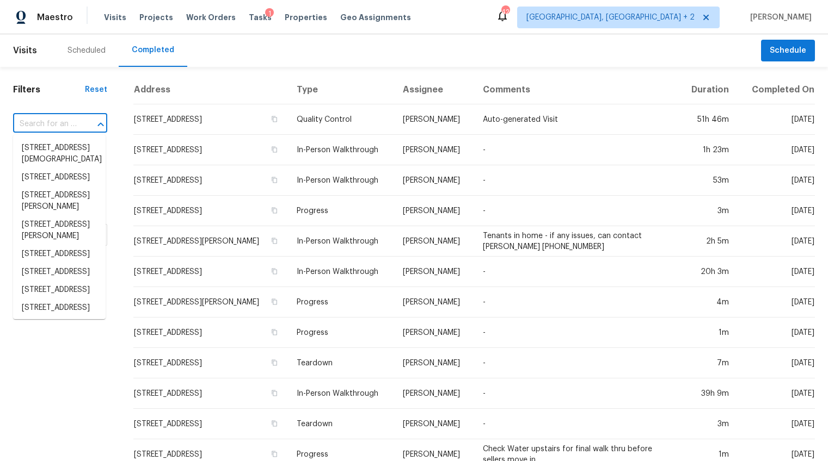
paste input "121 Belknap Rd, Goose Creek, SC 29445"
type input "121 Belknap Rd, Goose Creek, SC 29445"
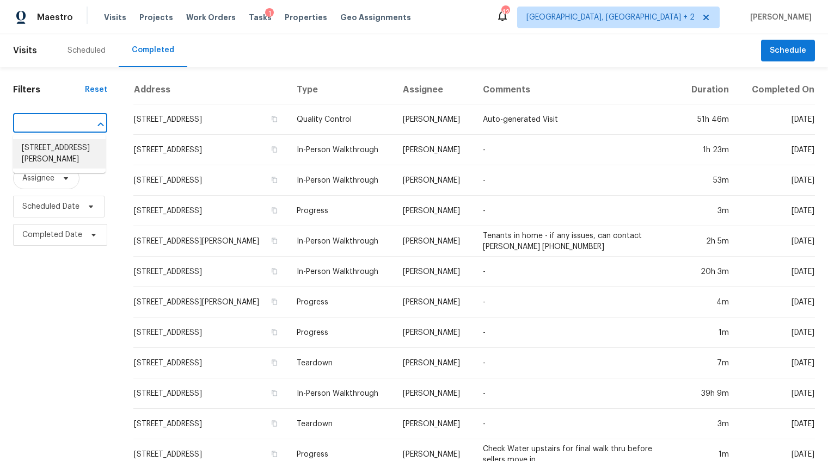
click at [60, 150] on li "121 Belknap Rd, Goose Creek, SC 29445" at bounding box center [59, 153] width 93 height 29
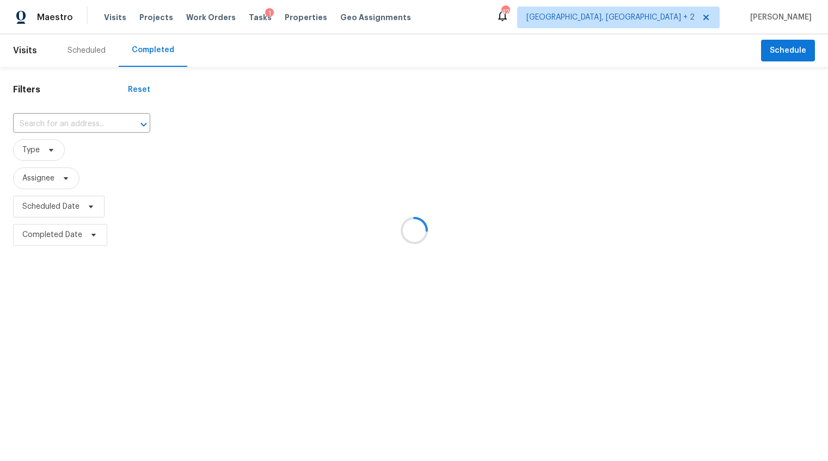
type input "121 Belknap Rd, Goose Creek, SC 29445"
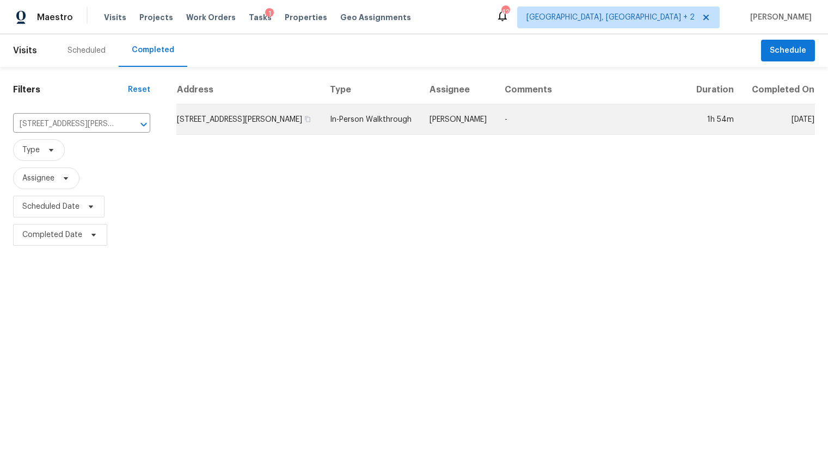
click at [338, 135] on td "In-Person Walkthrough" at bounding box center [371, 119] width 100 height 30
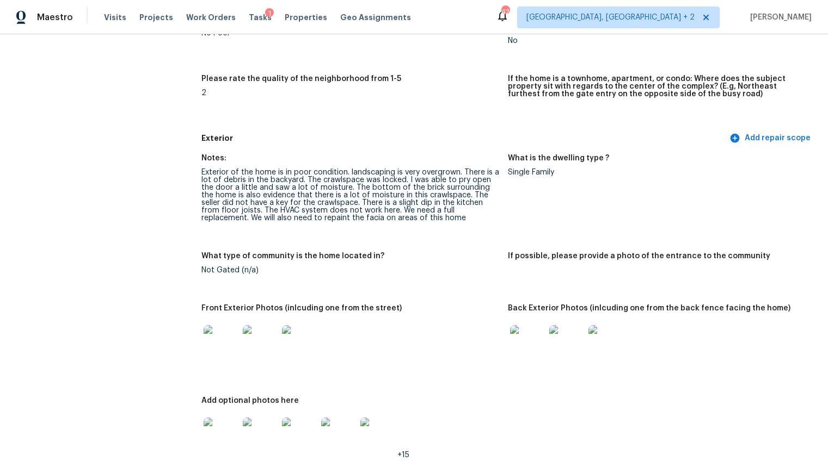
scroll to position [359, 0]
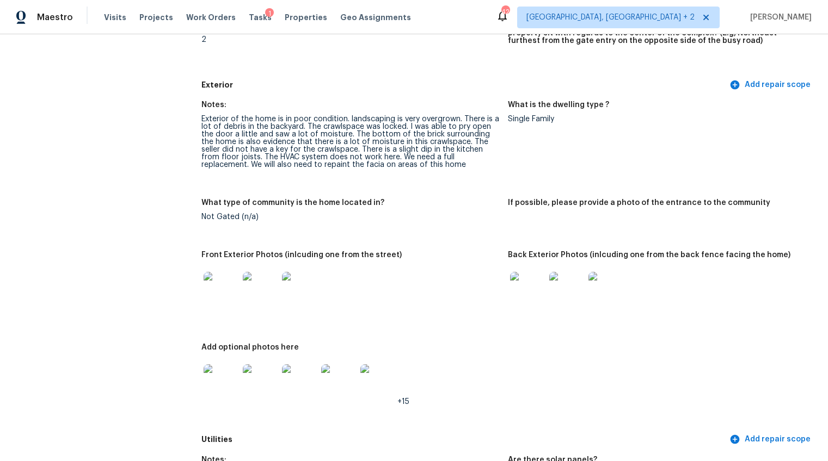
click at [206, 272] on img at bounding box center [221, 289] width 35 height 35
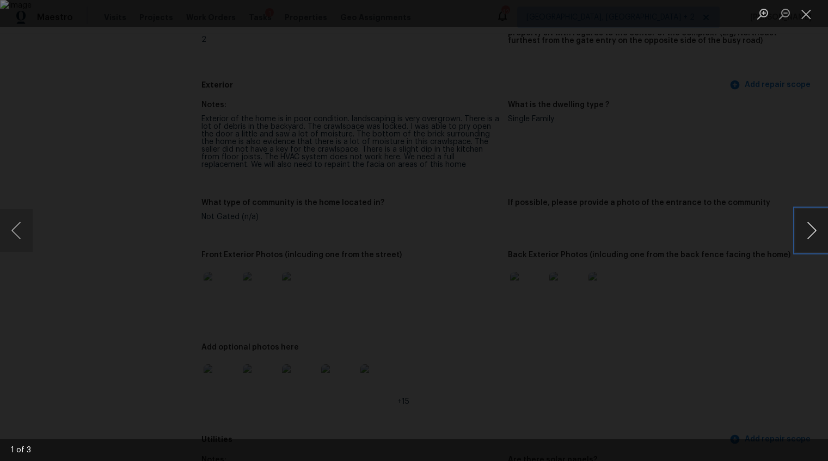
click at [804, 235] on button "Next image" at bounding box center [811, 231] width 33 height 44
click at [16, 230] on button "Previous image" at bounding box center [16, 231] width 33 height 44
click at [814, 231] on button "Next image" at bounding box center [811, 231] width 33 height 44
click at [769, 299] on div "Lightbox" at bounding box center [414, 230] width 828 height 461
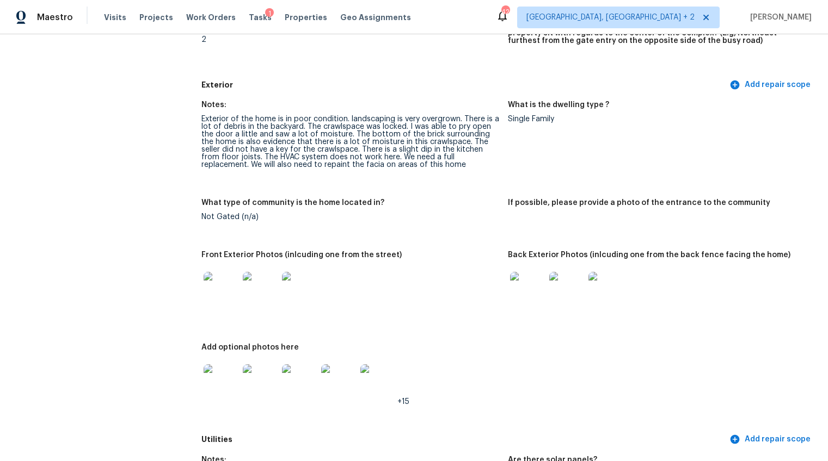
click at [538, 275] on img at bounding box center [527, 289] width 35 height 35
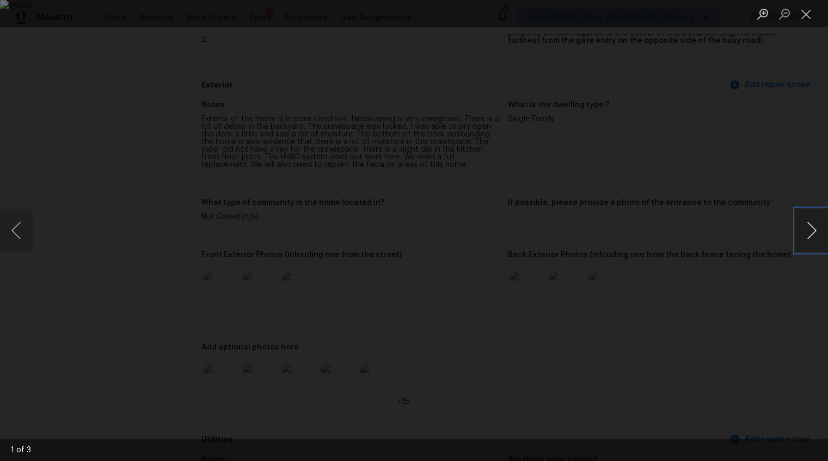
click at [803, 226] on button "Next image" at bounding box center [811, 231] width 33 height 44
click at [736, 279] on div "Lightbox" at bounding box center [414, 230] width 828 height 461
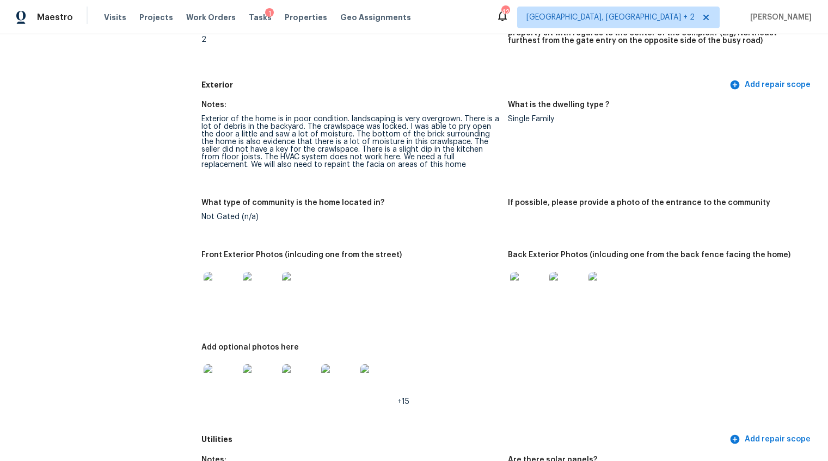
click at [224, 367] on img at bounding box center [221, 382] width 35 height 35
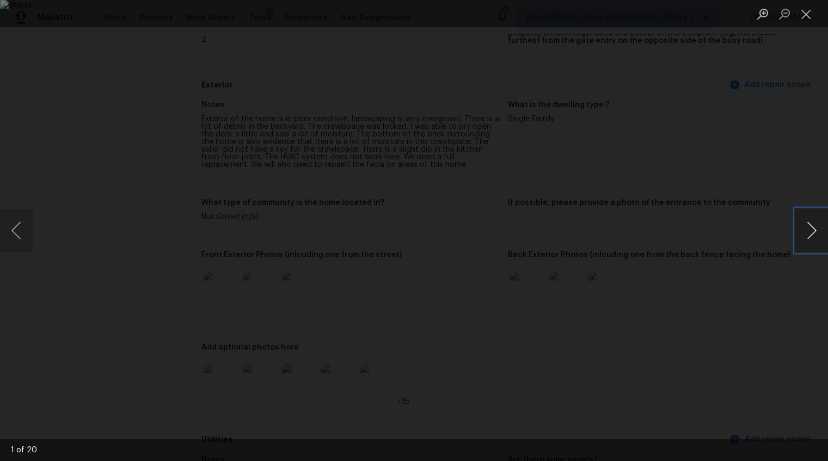
click at [803, 228] on button "Next image" at bounding box center [811, 231] width 33 height 44
click at [802, 229] on button "Next image" at bounding box center [811, 231] width 33 height 44
click at [773, 291] on div "Lightbox" at bounding box center [414, 230] width 828 height 461
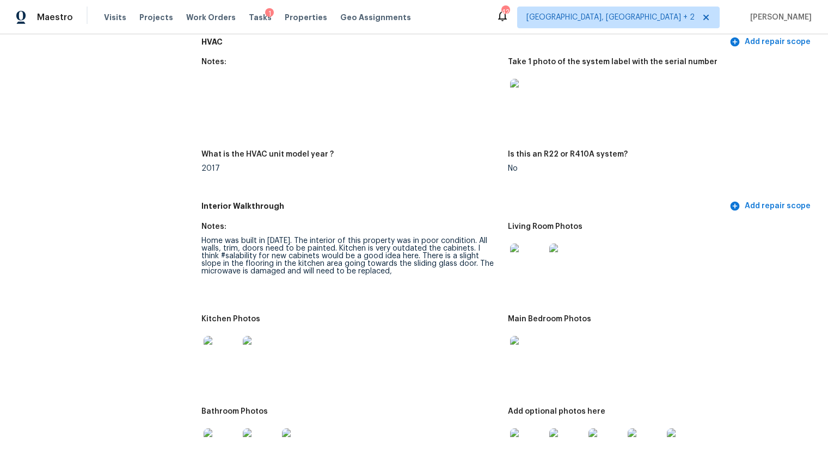
scroll to position [1115, 0]
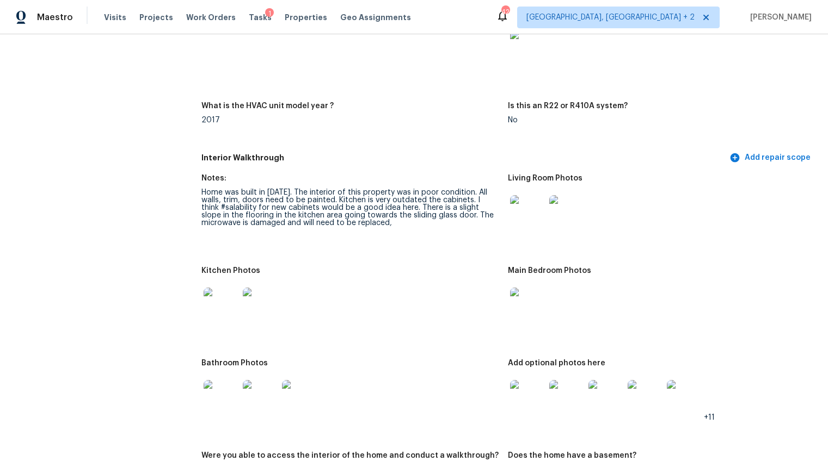
click at [534, 205] on img at bounding box center [527, 212] width 35 height 35
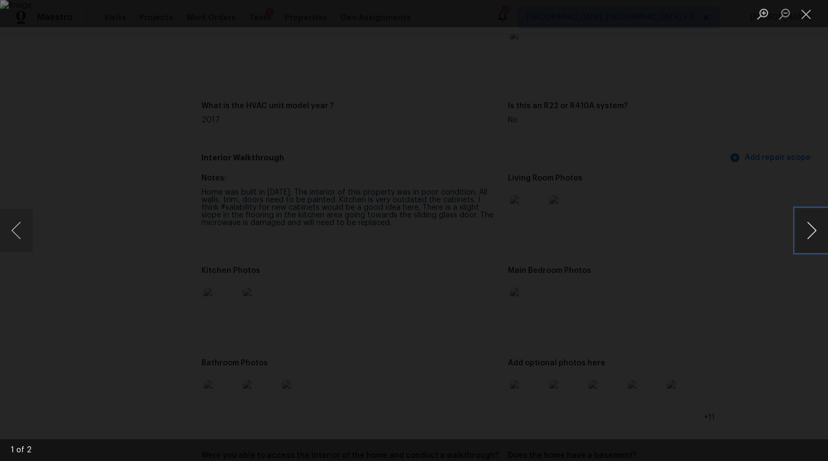
click at [810, 235] on button "Next image" at bounding box center [811, 231] width 33 height 44
click at [784, 295] on div "Lightbox" at bounding box center [414, 230] width 828 height 461
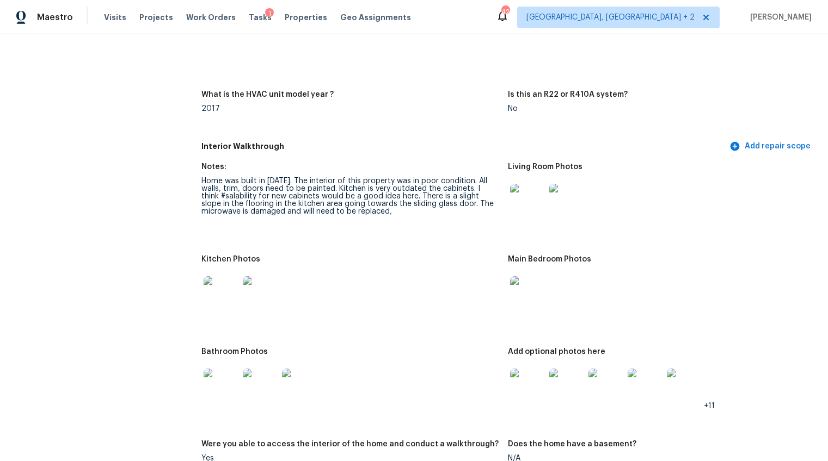
scroll to position [1219, 0]
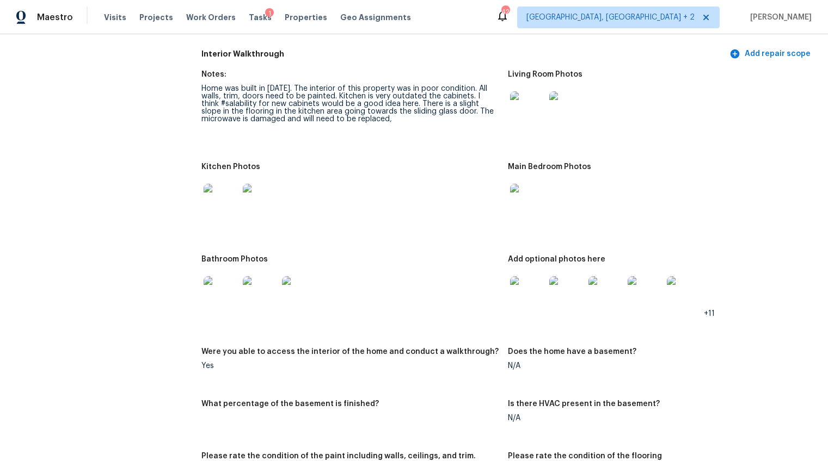
click at [235, 294] on img at bounding box center [221, 293] width 35 height 35
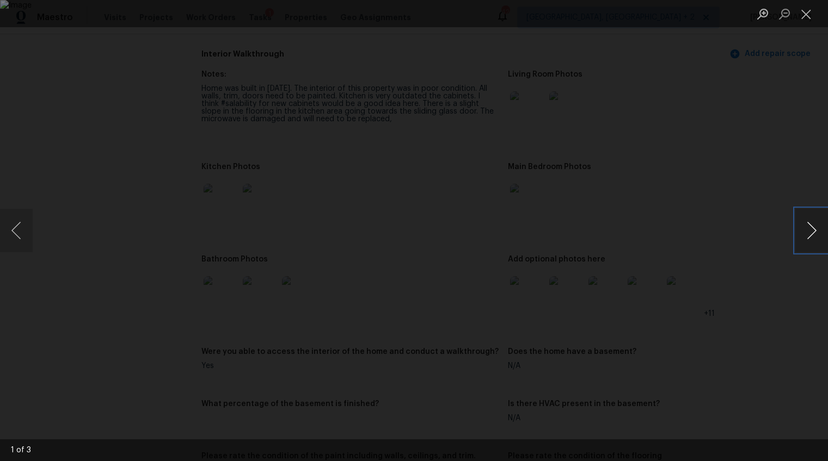
click at [810, 233] on button "Next image" at bounding box center [811, 231] width 33 height 44
click at [784, 276] on div "Lightbox" at bounding box center [414, 230] width 828 height 461
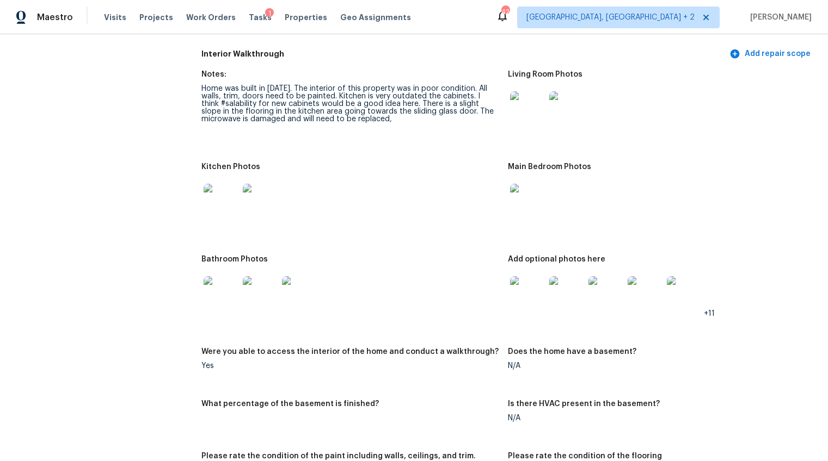
click at [532, 293] on img at bounding box center [527, 293] width 35 height 35
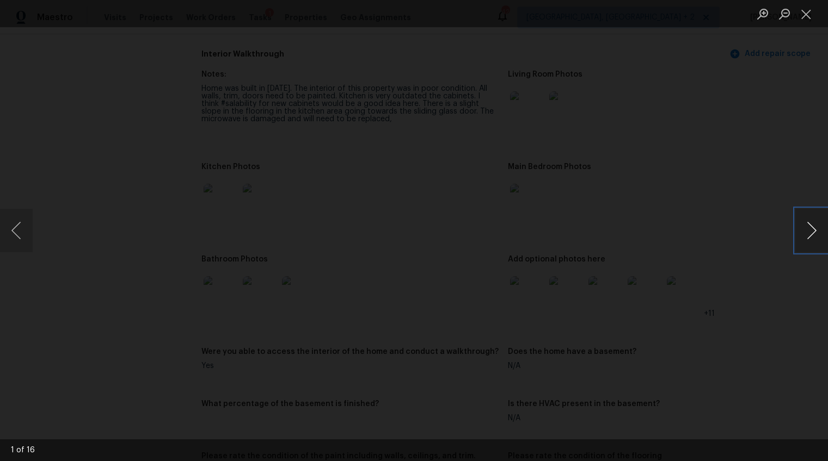
click at [804, 235] on button "Next image" at bounding box center [811, 231] width 33 height 44
click at [809, 225] on button "Next image" at bounding box center [811, 231] width 33 height 44
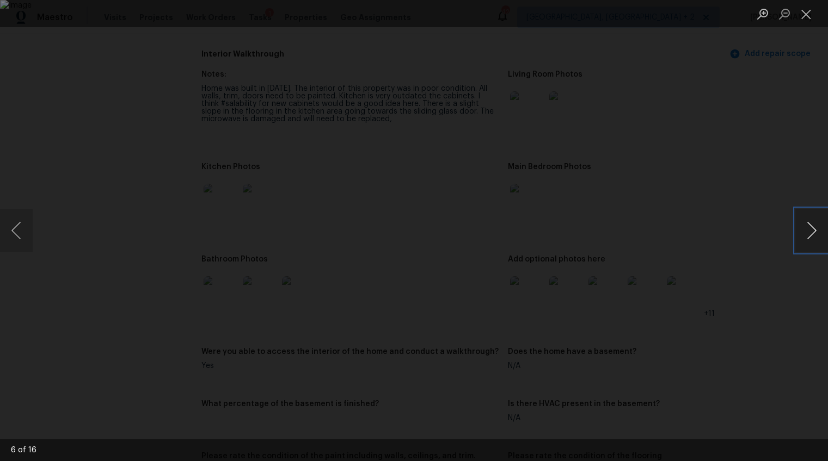
click at [809, 225] on button "Next image" at bounding box center [811, 231] width 33 height 44
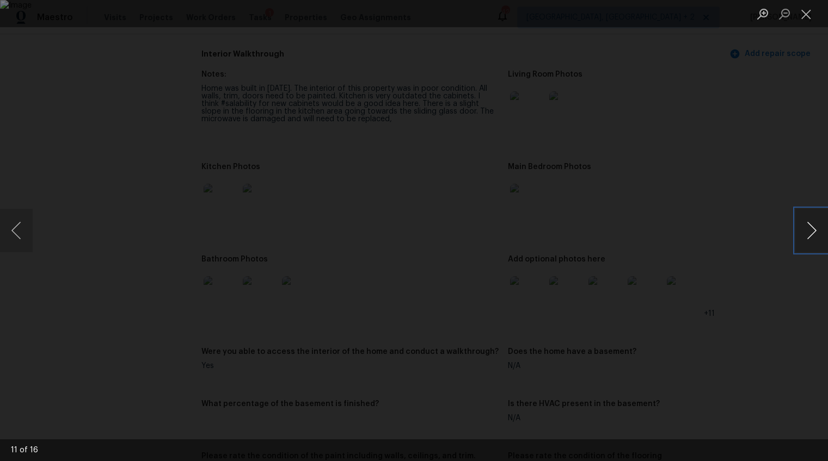
click at [809, 225] on button "Next image" at bounding box center [811, 231] width 33 height 44
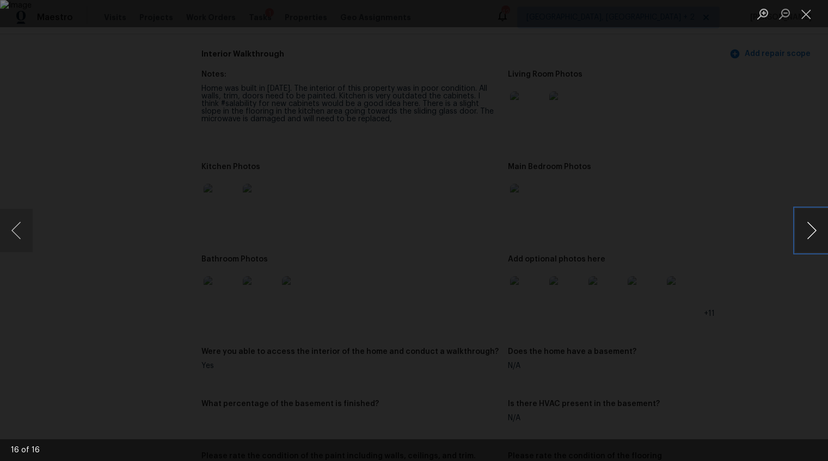
click at [809, 225] on button "Next image" at bounding box center [811, 231] width 33 height 44
click at [796, 227] on button "Next image" at bounding box center [811, 231] width 33 height 44
click at [760, 264] on div "Lightbox" at bounding box center [414, 230] width 828 height 461
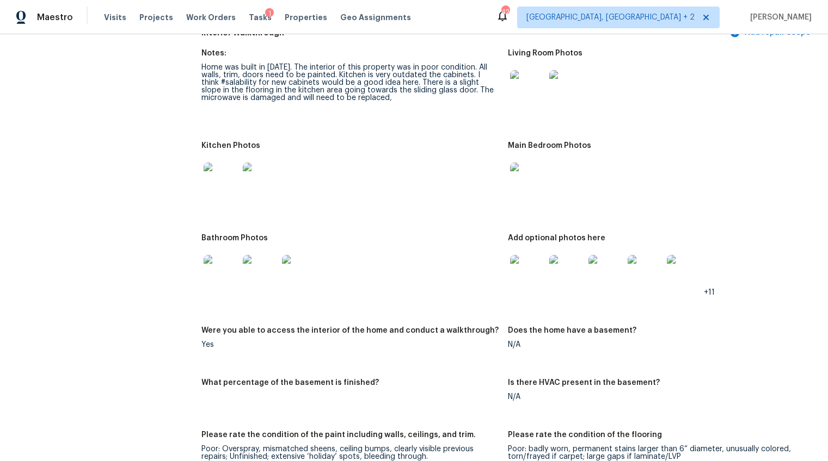
scroll to position [1382, 0]
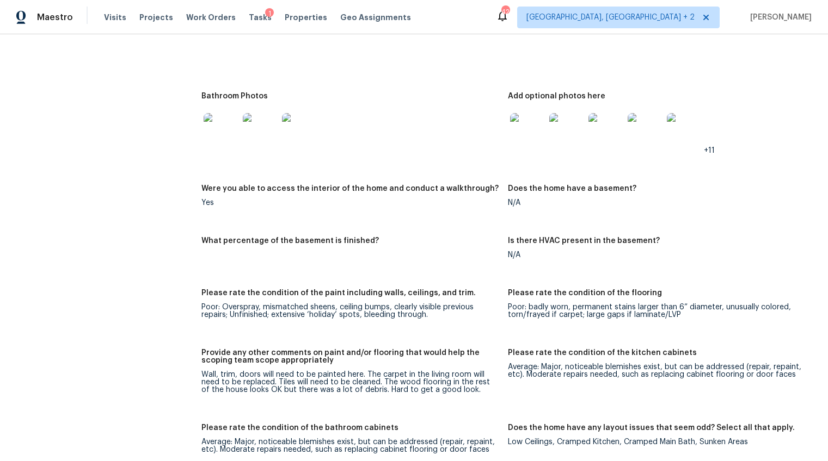
click at [525, 127] on img at bounding box center [527, 130] width 35 height 35
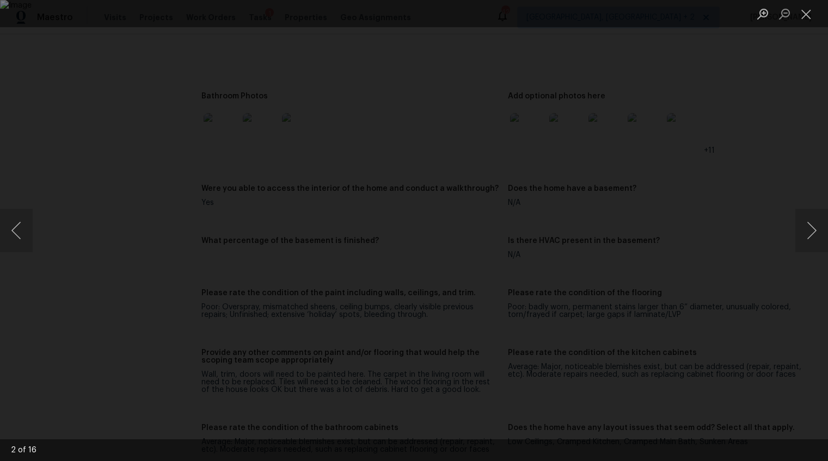
click at [761, 309] on div "Lightbox" at bounding box center [414, 230] width 828 height 461
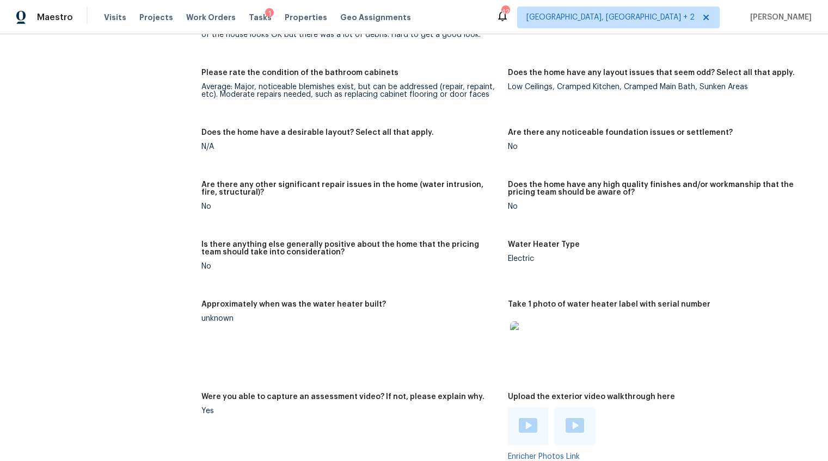
scroll to position [1830, 0]
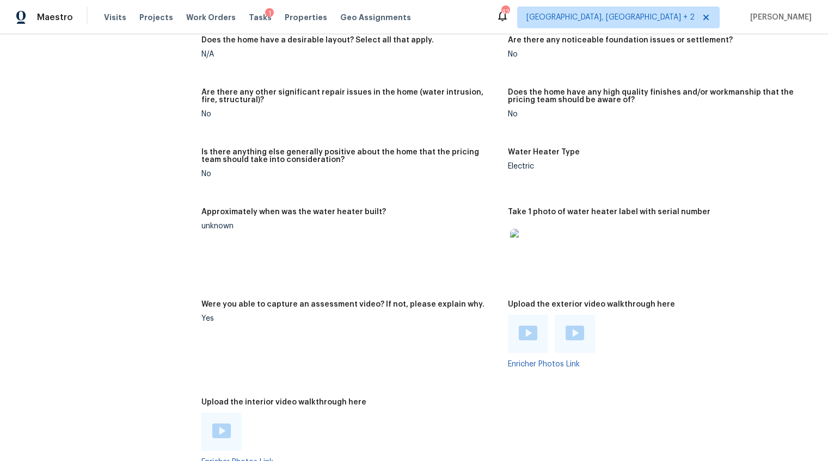
click at [520, 326] on img at bounding box center [528, 333] width 19 height 15
click at [565, 326] on img at bounding box center [574, 333] width 19 height 15
click at [225, 404] on div "Upload the interior video walkthrough here" at bounding box center [350, 406] width 298 height 14
click at [219, 424] on img at bounding box center [221, 431] width 19 height 15
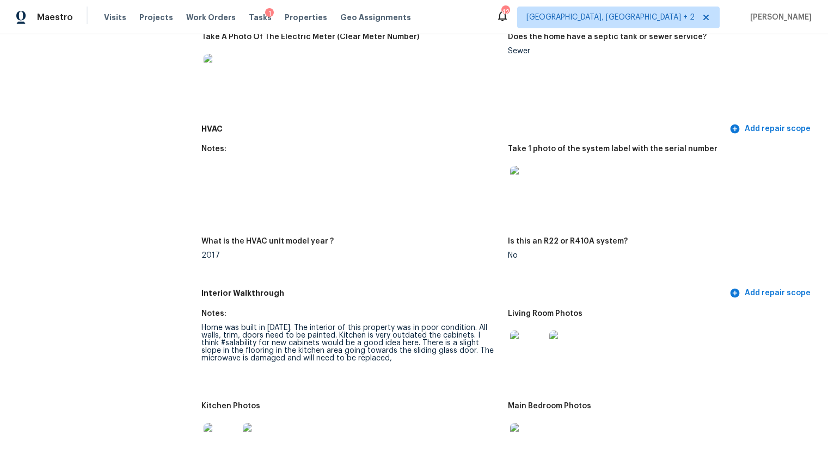
scroll to position [977, 0]
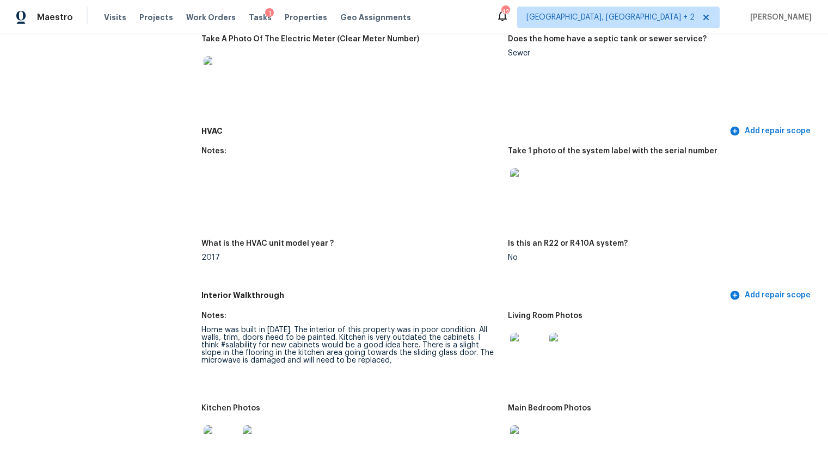
click at [525, 176] on img at bounding box center [527, 185] width 35 height 35
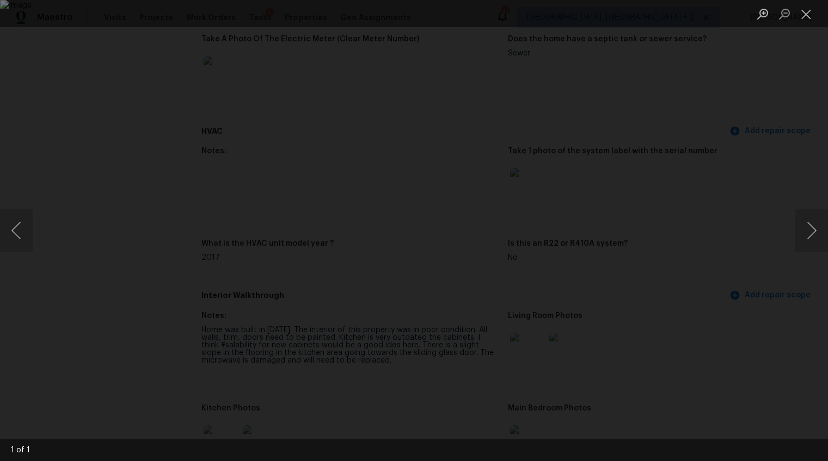
click at [760, 361] on div "Lightbox" at bounding box center [414, 230] width 828 height 461
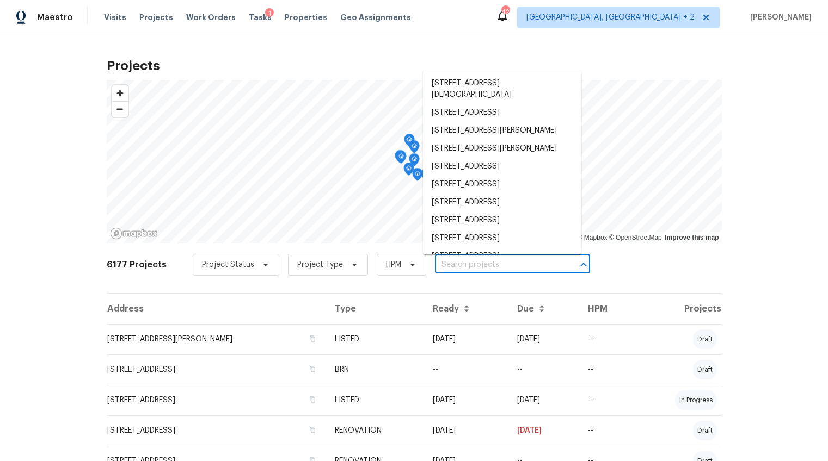
click at [470, 268] on input "text" at bounding box center [497, 265] width 125 height 17
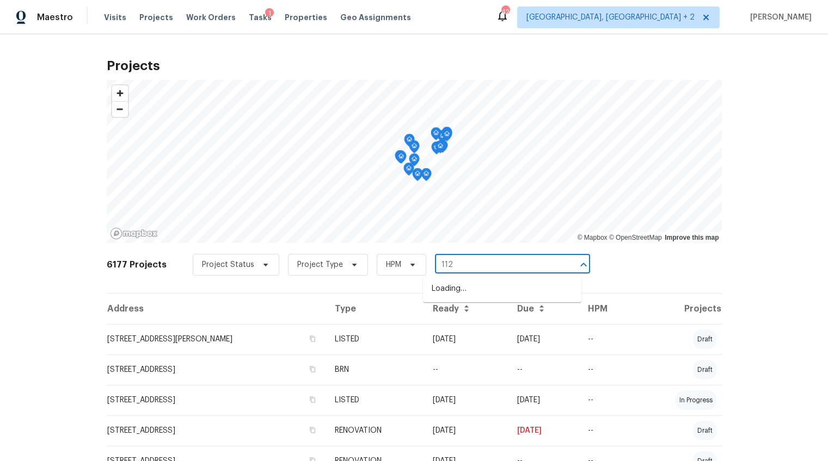
type input "112 j"
click at [476, 295] on li "112 Jasmine Ln, Goose Creek, SC 29445" at bounding box center [502, 289] width 158 height 18
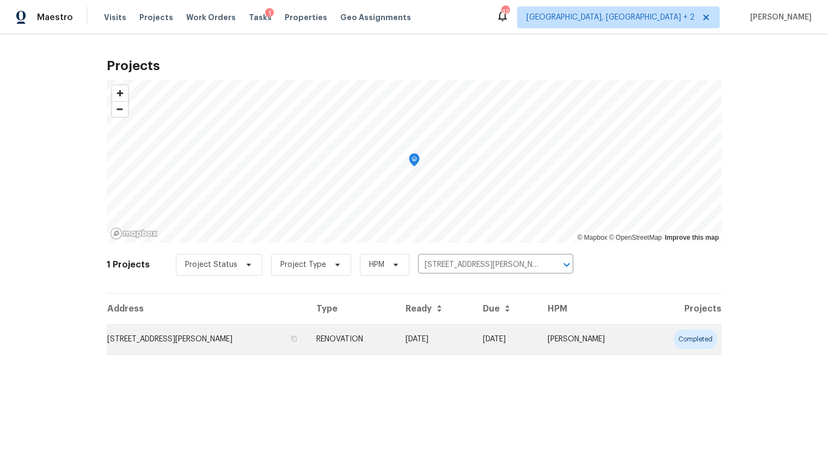
click at [286, 339] on td "112 Jasmine Ln, Goose Creek, SC 29445" at bounding box center [207, 339] width 201 height 30
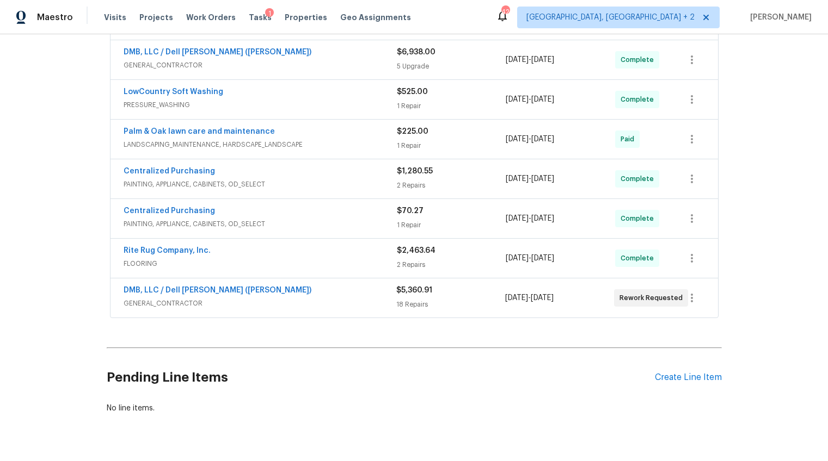
scroll to position [317, 0]
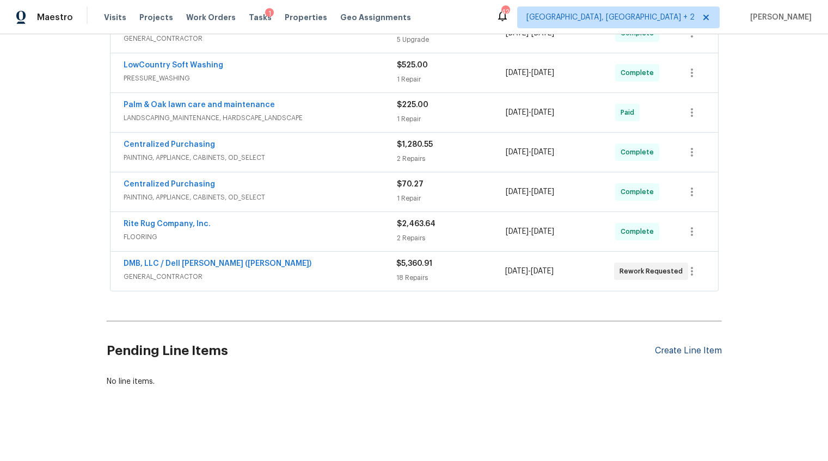
click at [696, 348] on div "Create Line Item" at bounding box center [688, 351] width 67 height 10
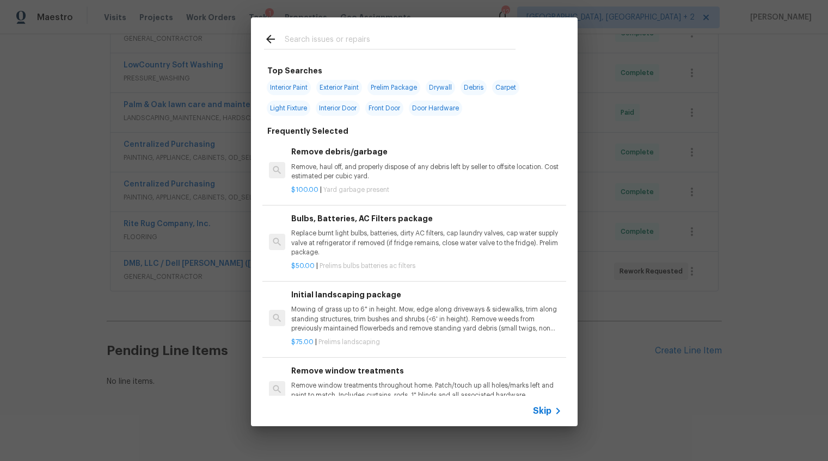
click at [355, 49] on div at bounding box center [389, 49] width 251 height 1
click at [348, 37] on input "text" at bounding box center [400, 41] width 231 height 16
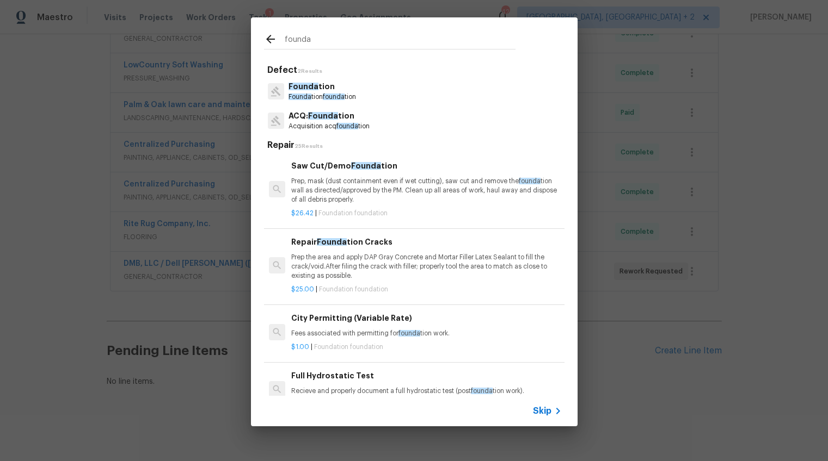
type input "founda"
click at [345, 121] on p "ACQ: Founda tion" at bounding box center [328, 115] width 81 height 11
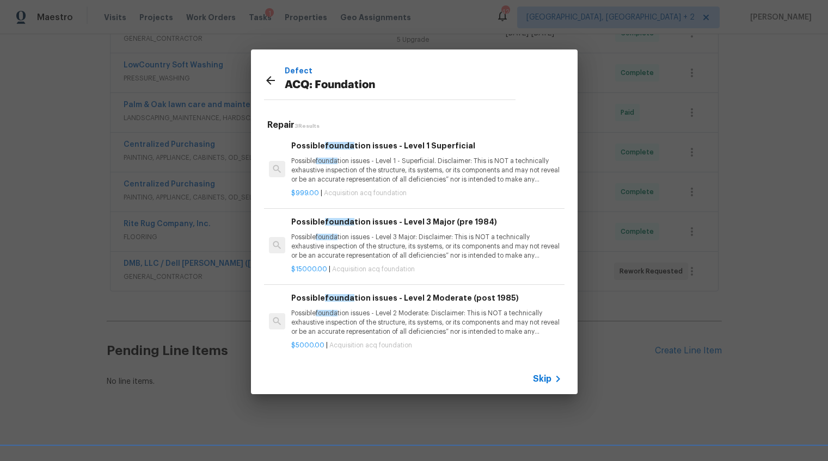
scroll to position [2, 0]
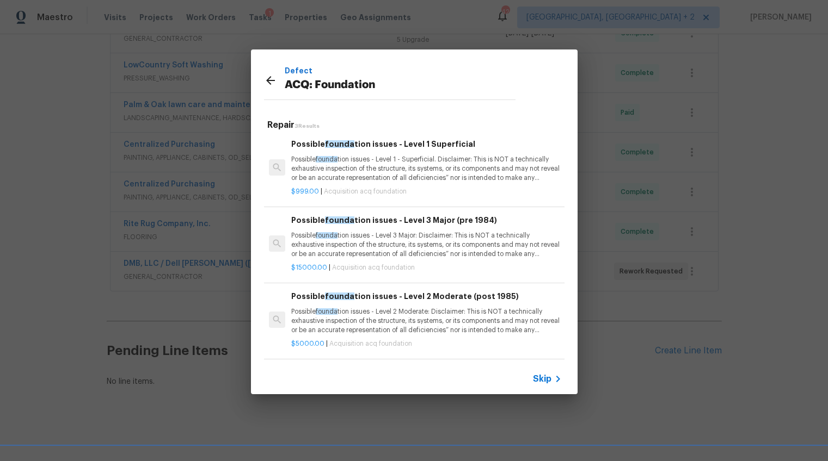
click at [394, 243] on p "Possible founda tion issues - Level 3 Major: Disclaimer: This is NOT a technica…" at bounding box center [426, 245] width 270 height 28
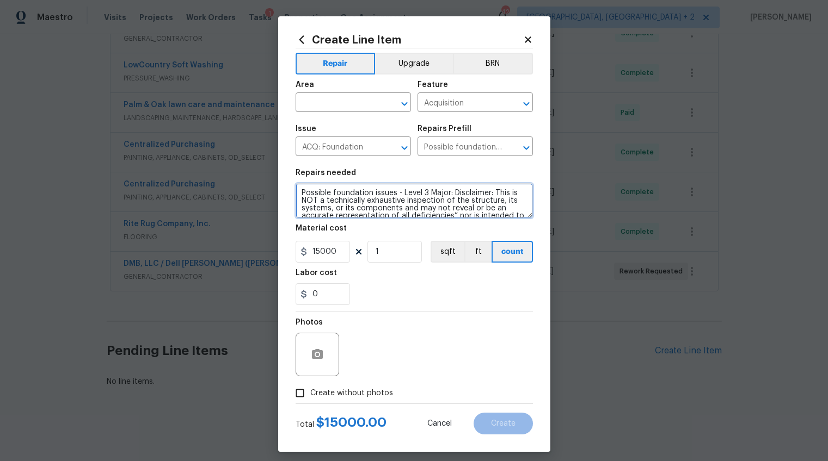
click at [344, 199] on textarea "Possible foundation issues - Level 3 Major: Disclaimer: This is NOT a technical…" at bounding box center [413, 200] width 237 height 35
click at [525, 39] on icon at bounding box center [528, 39] width 6 height 6
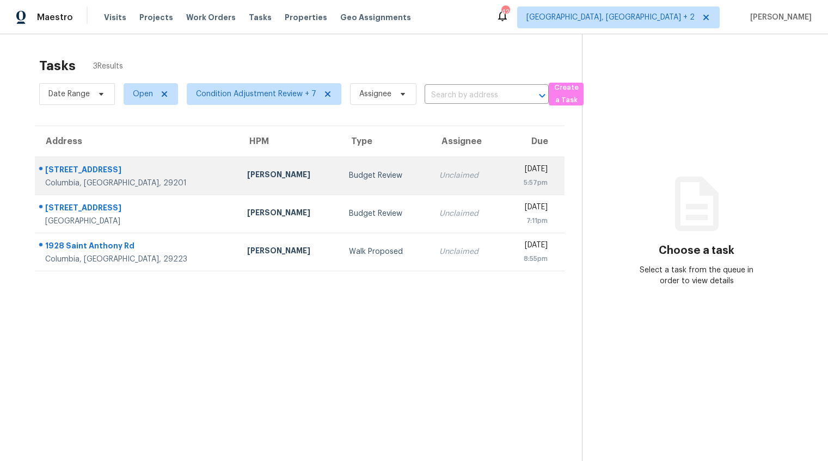
click at [349, 180] on div "Budget Review" at bounding box center [385, 175] width 73 height 11
